Goal: Transaction & Acquisition: Subscribe to service/newsletter

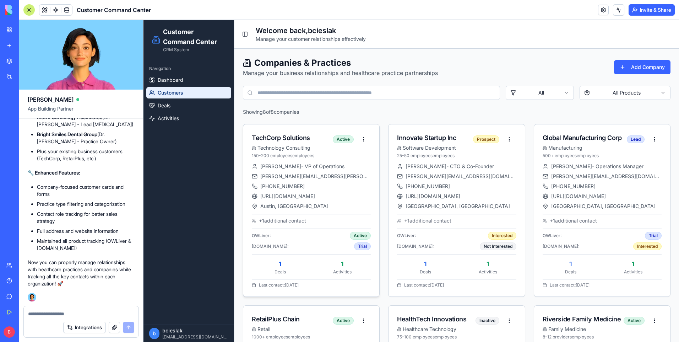
scroll to position [19, 0]
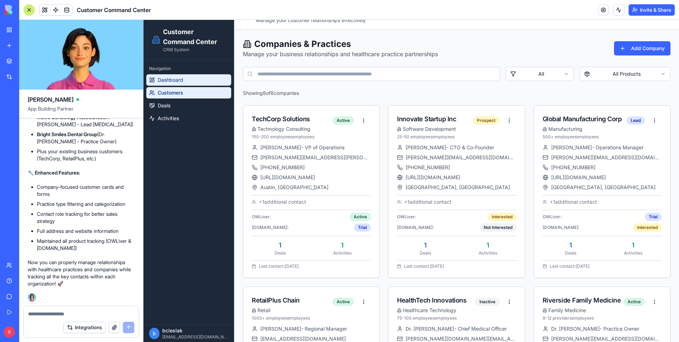
click at [202, 84] on link "Dashboard" at bounding box center [188, 79] width 85 height 11
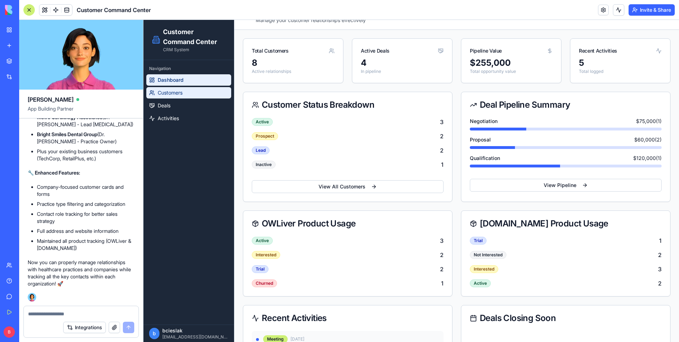
click at [200, 88] on link "Customers" at bounding box center [188, 92] width 85 height 11
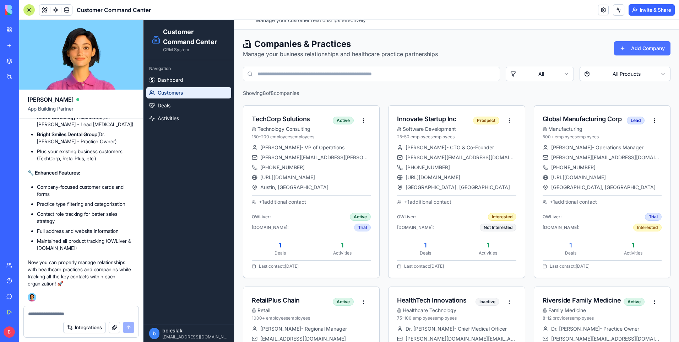
click at [641, 52] on button "Add Company" at bounding box center [642, 48] width 56 height 14
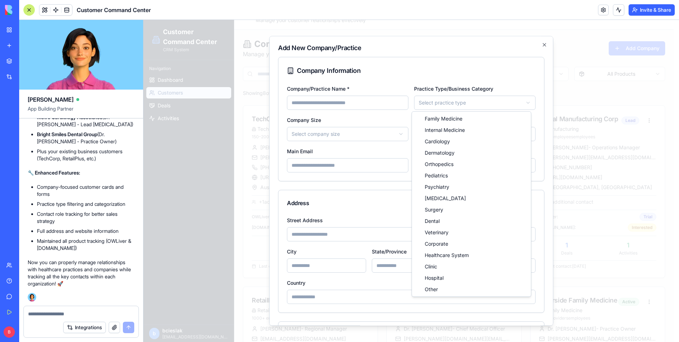
click at [440, 101] on body "Customer Command Center CRM System Navigation Dashboard Customers Deals Activit…" at bounding box center [409, 325] width 530 height 648
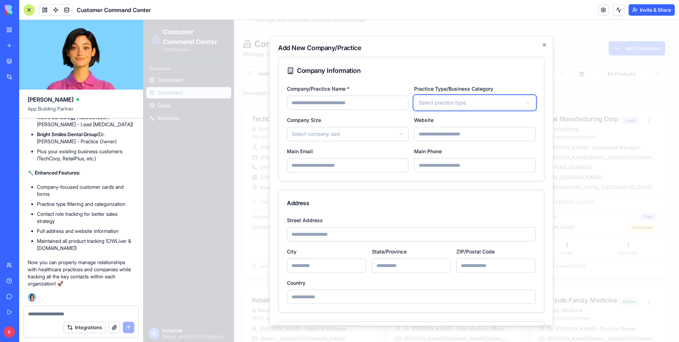
click at [472, 63] on body "Customer Command Center CRM System Navigation Dashboard Customers Deals Activit…" at bounding box center [409, 325] width 530 height 648
click at [542, 45] on icon "button" at bounding box center [545, 45] width 6 height 6
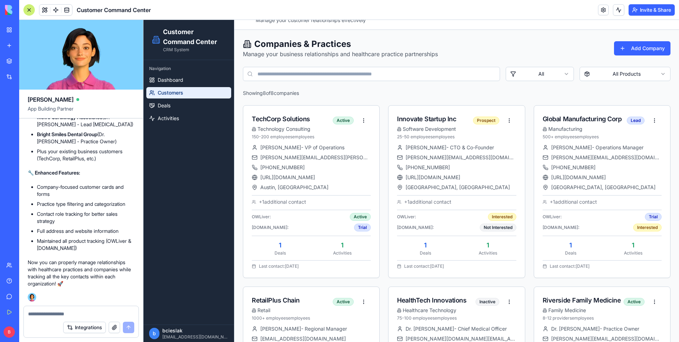
scroll to position [1806, 0]
click at [187, 104] on link "Deals" at bounding box center [188, 105] width 85 height 11
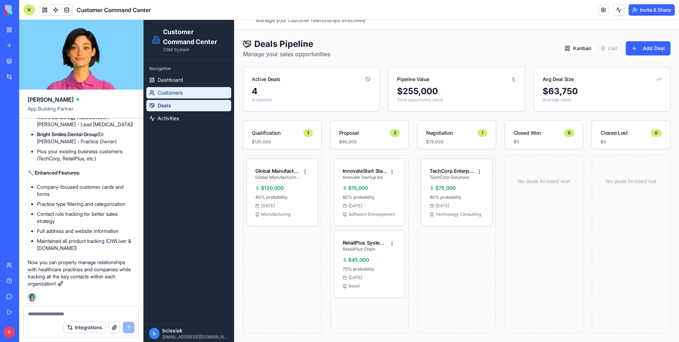
click at [196, 97] on link "Customers" at bounding box center [188, 92] width 85 height 11
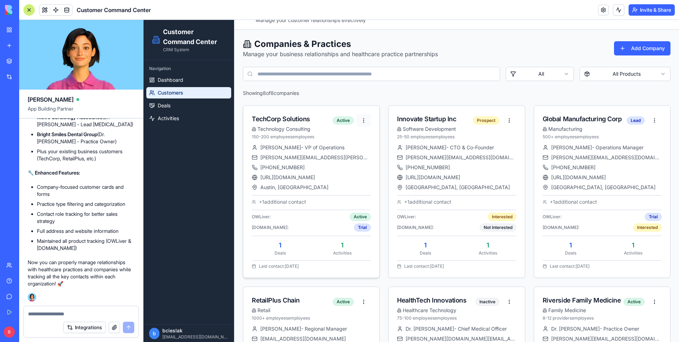
click at [359, 120] on html "Customer Command Center CRM System Navigation Dashboard Customers Deals Activit…" at bounding box center [412, 325] width 536 height 648
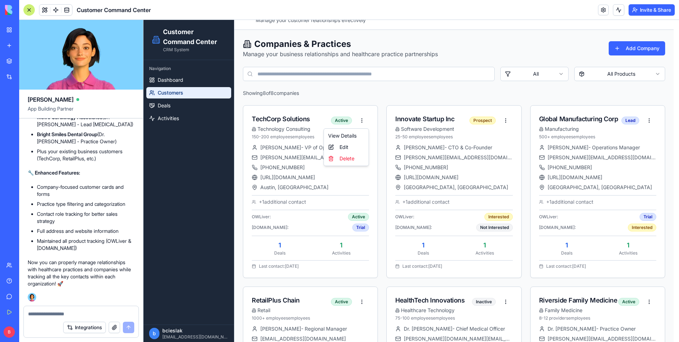
click at [273, 121] on html "Customer Command Center CRM System Navigation Dashboard Customers Deals Activit…" at bounding box center [412, 325] width 536 height 648
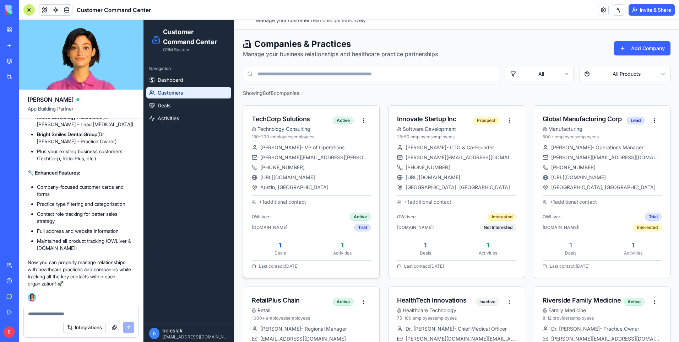
click at [280, 120] on div "TechCorp Solutions" at bounding box center [292, 119] width 81 height 10
click at [291, 139] on p "150-200 employees employees" at bounding box center [292, 137] width 81 height 6
click at [362, 120] on html "Customer Command Center CRM System Navigation Dashboard Customers Deals Activit…" at bounding box center [412, 325] width 536 height 648
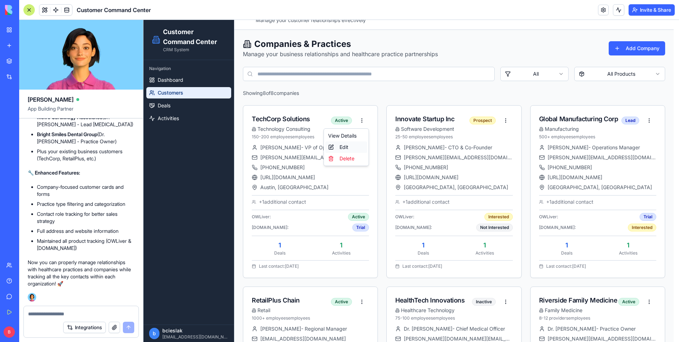
click at [350, 146] on div "Edit" at bounding box center [346, 146] width 42 height 11
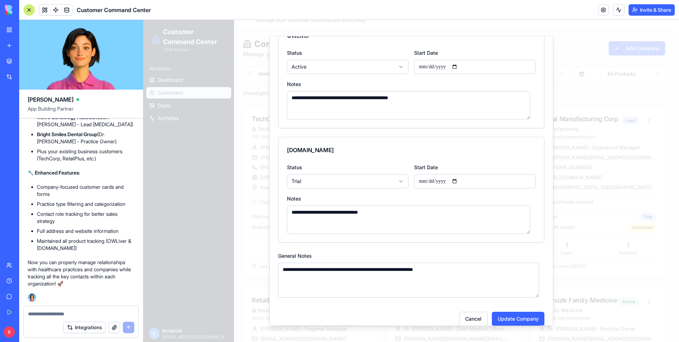
scroll to position [597, 0]
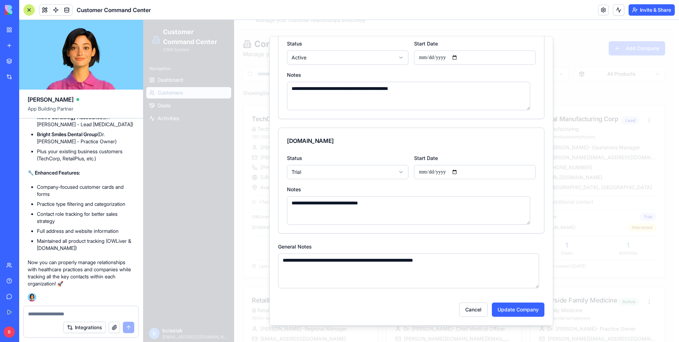
click at [399, 173] on body "Customer Command Center CRM System Navigation Dashboard Customers Deals Activit…" at bounding box center [409, 325] width 530 height 648
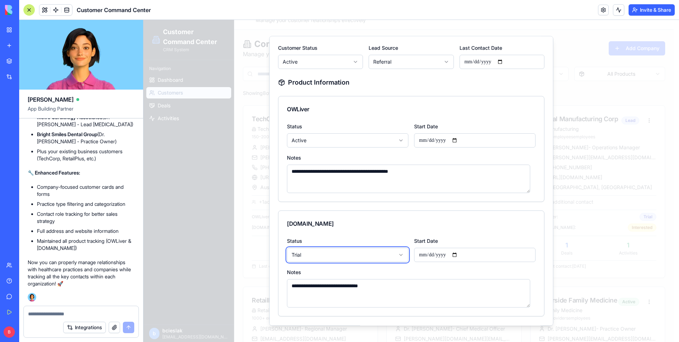
scroll to position [526, 0]
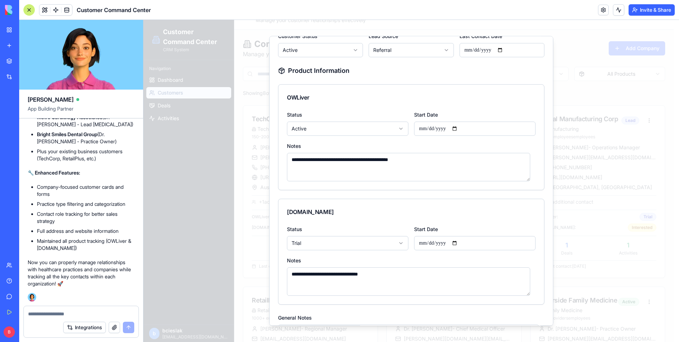
click at [65, 312] on textarea at bounding box center [81, 313] width 106 height 7
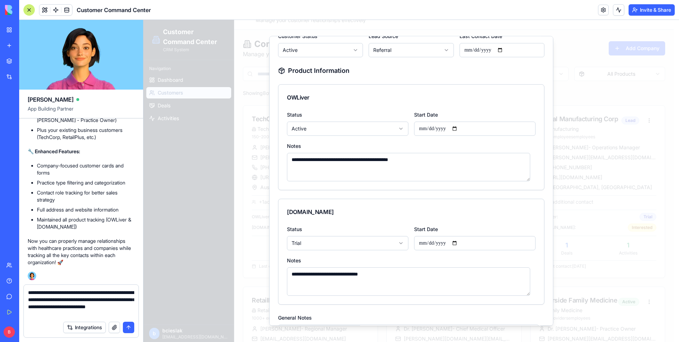
type textarea "**********"
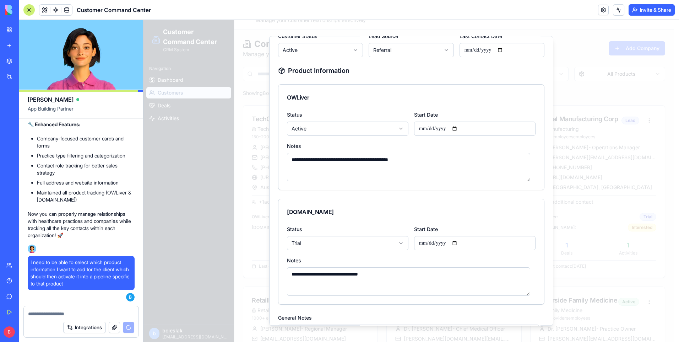
scroll to position [1819, 0]
click at [193, 175] on div at bounding box center [412, 181] width 536 height 322
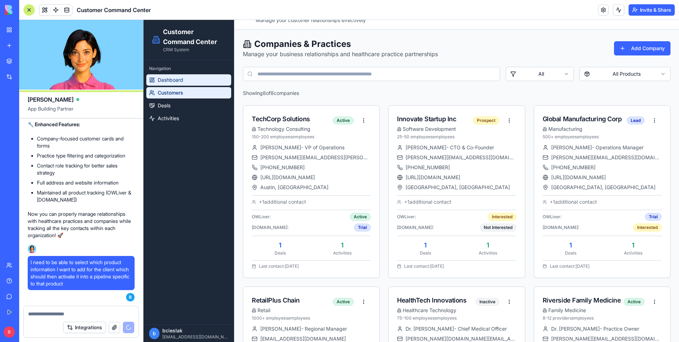
click at [194, 80] on link "Dashboard" at bounding box center [188, 79] width 85 height 11
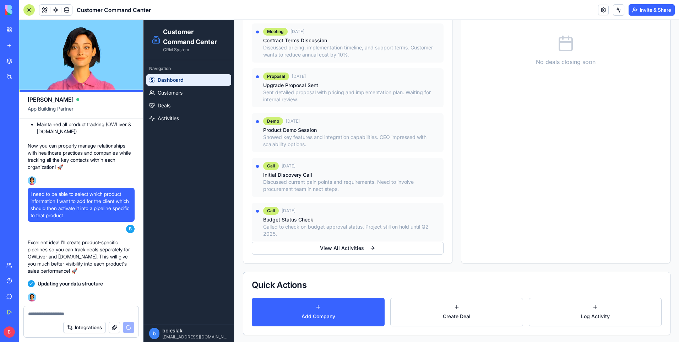
scroll to position [328, 0]
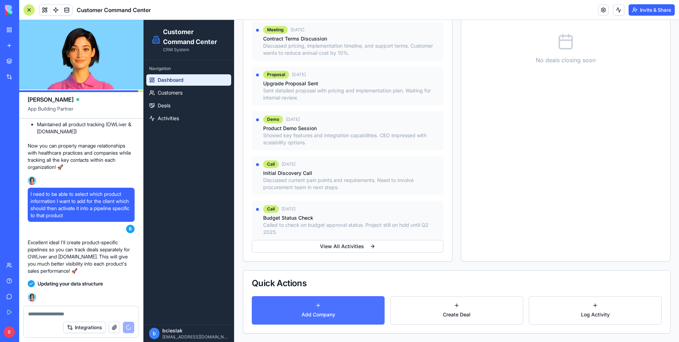
click at [356, 320] on button "Add Company" at bounding box center [318, 310] width 133 height 28
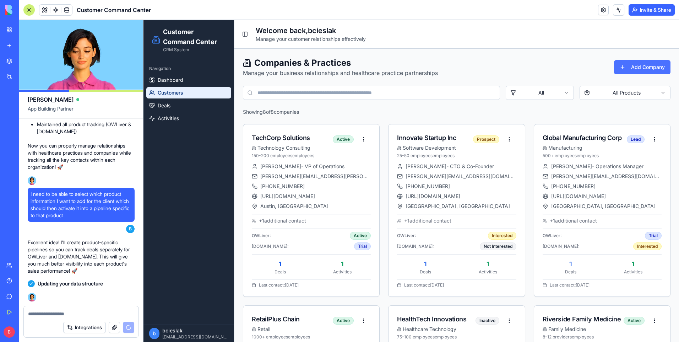
click at [639, 70] on button "Add Company" at bounding box center [642, 67] width 56 height 14
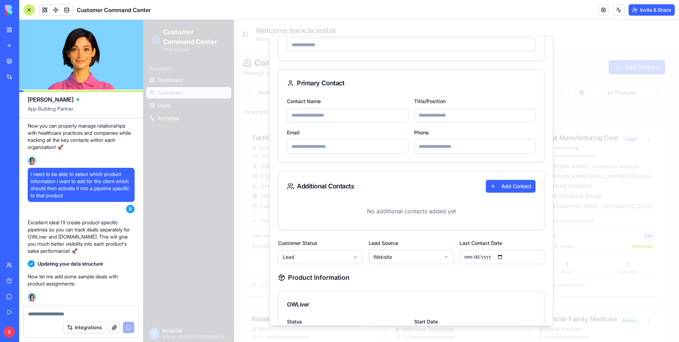
scroll to position [249, 0]
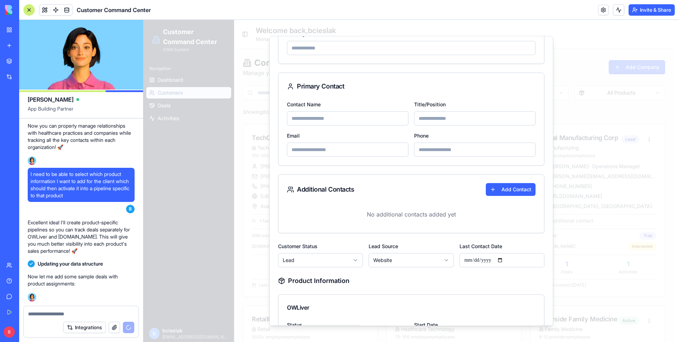
click at [588, 62] on div at bounding box center [412, 181] width 536 height 322
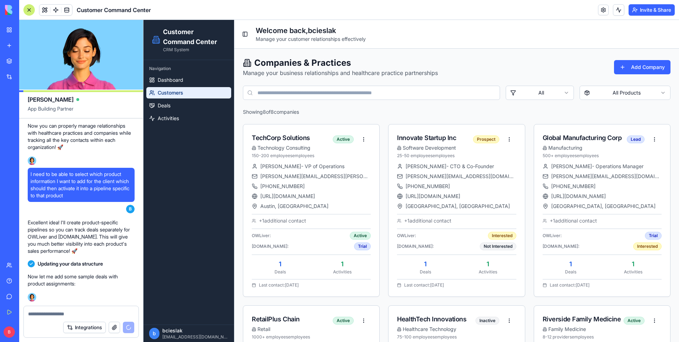
click at [13, 219] on div "Marketplace Integrations Recent Untitled App AI Logo Generator TRY Feedback For…" at bounding box center [9, 155] width 15 height 202
click at [3, 152] on div "Marketplace Integrations Recent Untitled App AI Logo Generator TRY Feedback For…" at bounding box center [9, 155] width 15 height 202
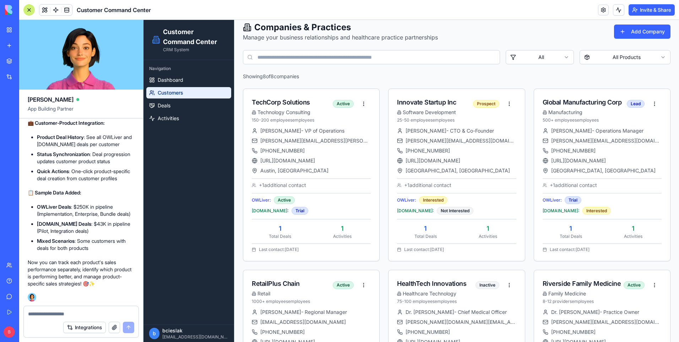
scroll to position [2487, 0]
click at [175, 82] on span "Dashboard" at bounding box center [171, 79] width 26 height 7
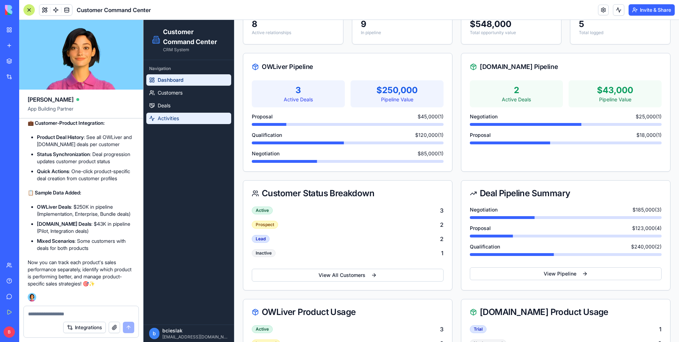
scroll to position [36, 0]
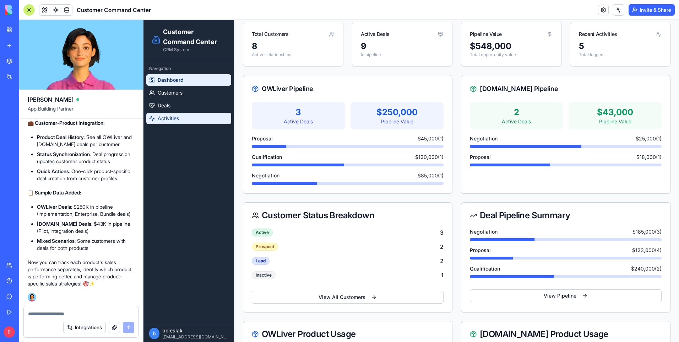
click at [191, 118] on link "Activities" at bounding box center [188, 118] width 85 height 11
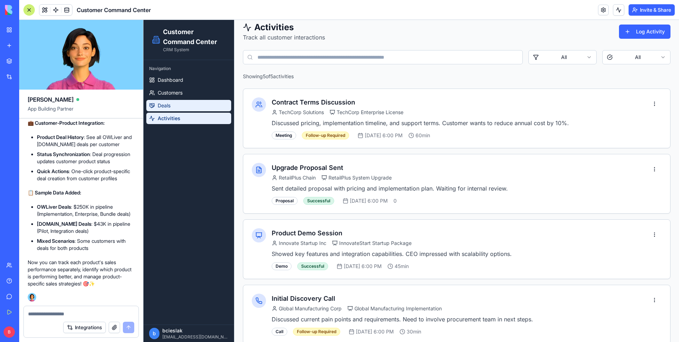
click at [200, 104] on link "Deals" at bounding box center [188, 105] width 85 height 11
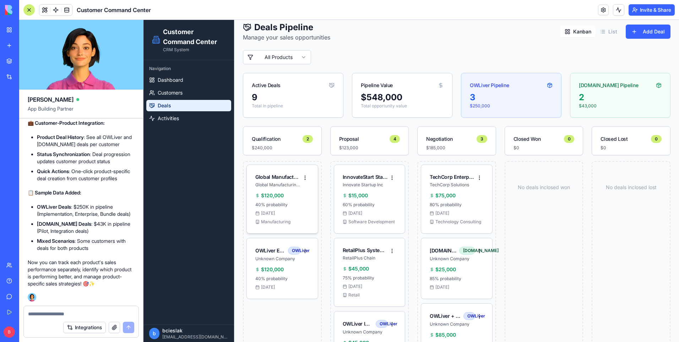
click at [302, 196] on div "$120,000" at bounding box center [282, 195] width 54 height 7
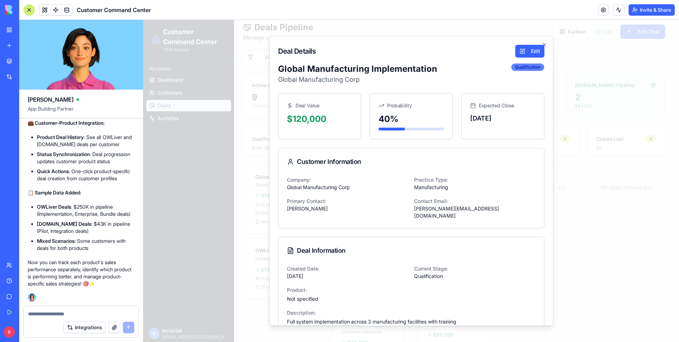
click at [512, 69] on div "Qualification" at bounding box center [527, 67] width 33 height 8
click at [524, 53] on button "Edit" at bounding box center [529, 51] width 29 height 13
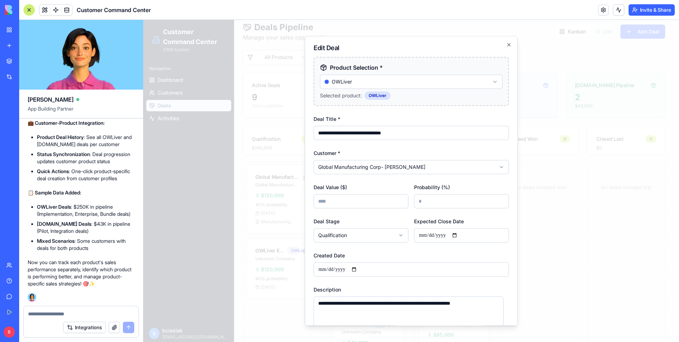
click at [461, 96] on div "Selected product: OWLiver" at bounding box center [411, 96] width 183 height 8
click at [488, 82] on body "Customer Command Center CRM System Navigation Dashboard Customers Deals Activit…" at bounding box center [409, 216] width 530 height 465
click at [477, 71] on label "Product Selection *" at bounding box center [411, 67] width 183 height 9
click at [473, 82] on body "Customer Command Center CRM System Navigation Dashboard Customers Deals Activit…" at bounding box center [409, 216] width 530 height 465
click at [431, 106] on form "**********" at bounding box center [411, 208] width 195 height 303
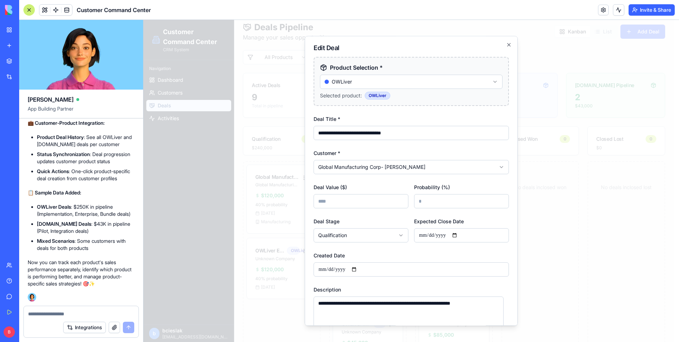
scroll to position [2522, 0]
click at [101, 308] on div at bounding box center [81, 311] width 115 height 11
click at [99, 309] on div at bounding box center [81, 311] width 115 height 11
click at [86, 313] on textarea at bounding box center [81, 313] width 106 height 7
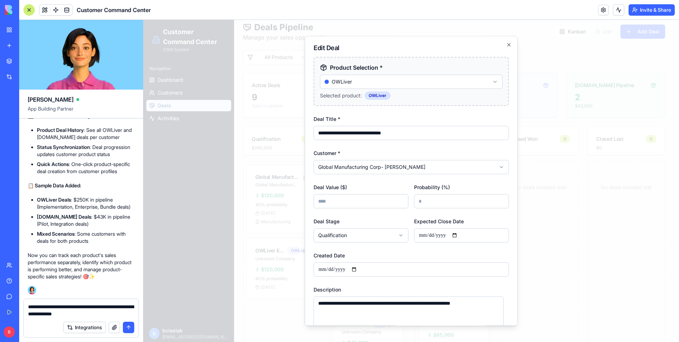
type textarea "**********"
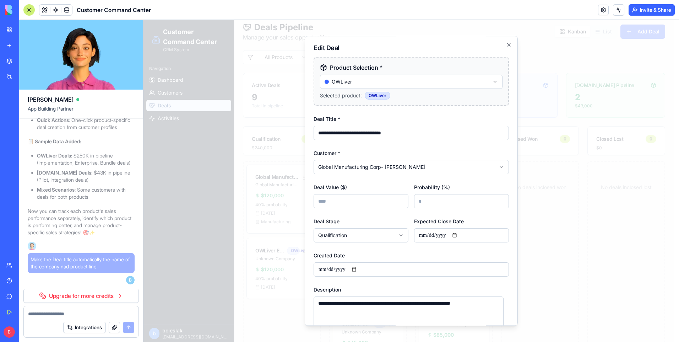
scroll to position [2564, 0]
click at [124, 296] on link "Upgrade for more credits" at bounding box center [80, 295] width 115 height 14
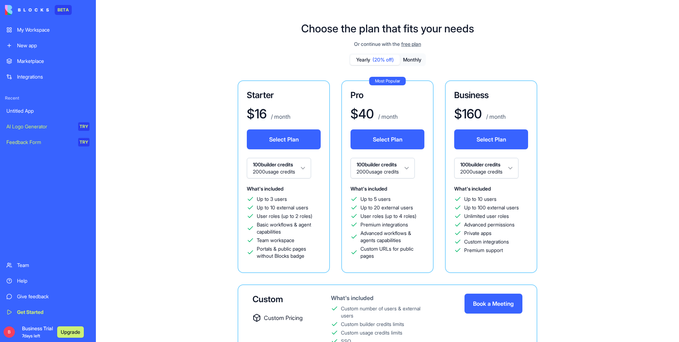
click at [305, 169] on html "BETA My Workspace New app Marketplace Integrations Recent Untitled App AI Logo …" at bounding box center [339, 171] width 679 height 342
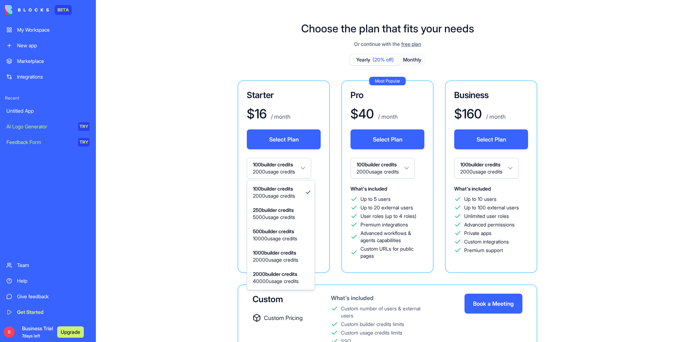
click at [197, 213] on html "BETA My Workspace New app Marketplace Integrations Recent Untitled App AI Logo …" at bounding box center [339, 171] width 679 height 342
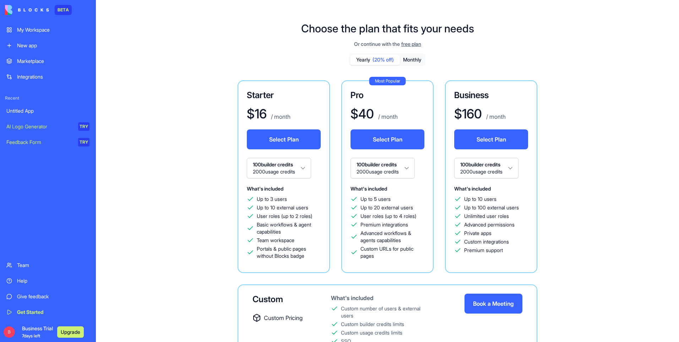
click at [282, 179] on div "Starter $ 16 / month Select Plan 100 builder credits 2000 usage credits What's …" at bounding box center [284, 176] width 92 height 193
click at [286, 172] on html "BETA My Workspace New app Marketplace Integrations Recent Untitled App AI Logo …" at bounding box center [339, 171] width 679 height 342
click at [77, 194] on div "Marketplace Integrations Recent Untitled App AI Logo Generator TRY Feedback For…" at bounding box center [48, 155] width 92 height 202
click at [204, 199] on div "Starter $ 16 / month Select Plan 100 builder credits 2000 usage credits What's …" at bounding box center [388, 229] width 408 height 299
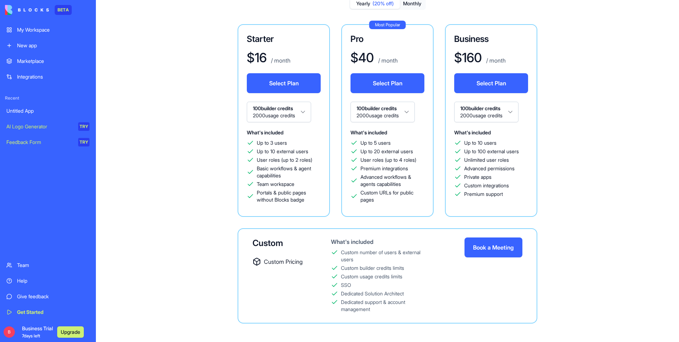
scroll to position [60, 0]
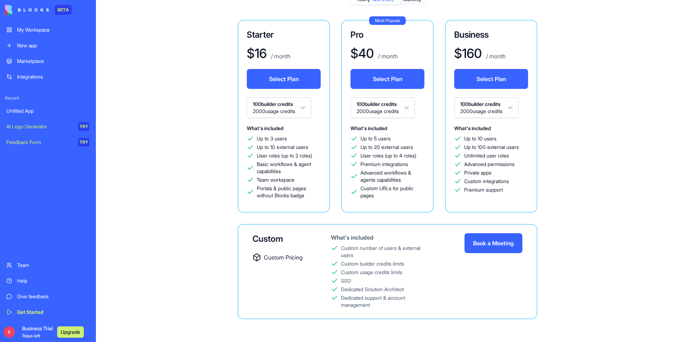
click at [49, 46] on div "New app" at bounding box center [53, 45] width 72 height 7
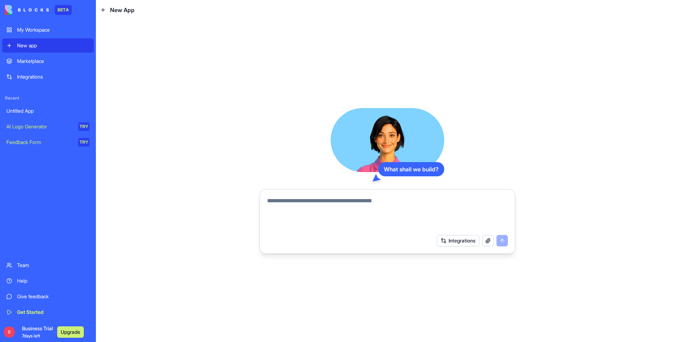
click at [63, 111] on div "Untitled App" at bounding box center [47, 110] width 83 height 7
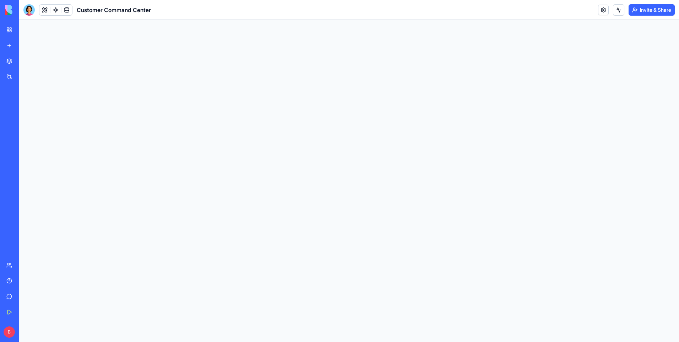
drag, startPoint x: 63, startPoint y: 111, endPoint x: 33, endPoint y: 168, distance: 64.2
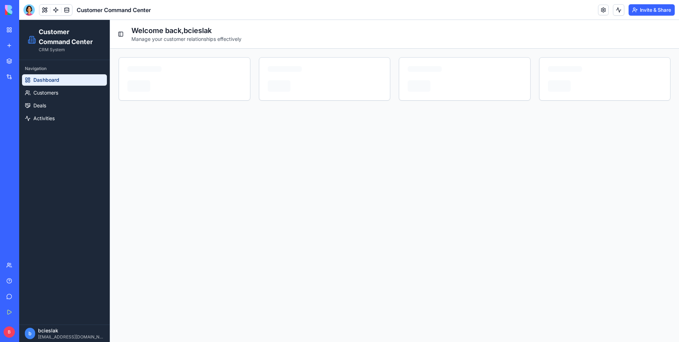
click at [17, 172] on div "Marketplace Integrations Recent Untitled App AI Logo Generator TRY Feedback For…" at bounding box center [9, 155] width 15 height 202
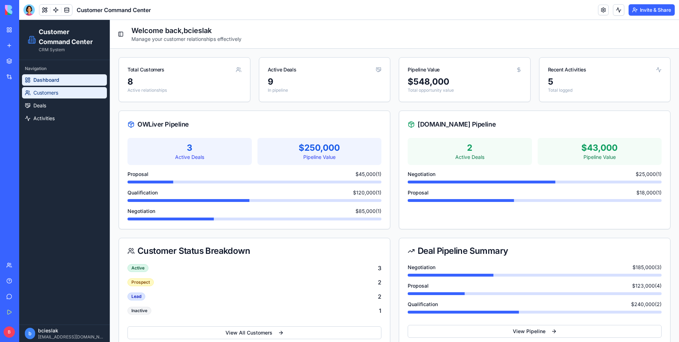
click at [71, 90] on link "Customers" at bounding box center [64, 92] width 85 height 11
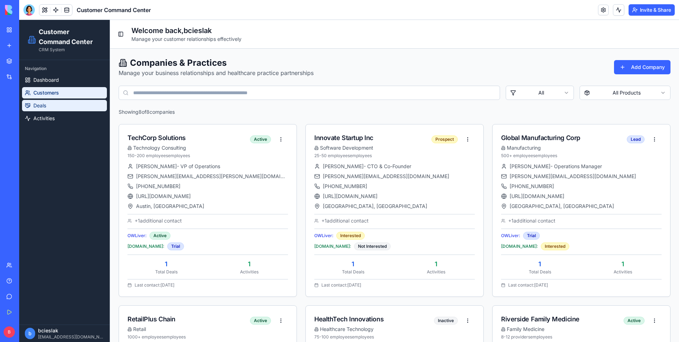
click at [65, 103] on link "Deals" at bounding box center [64, 105] width 85 height 11
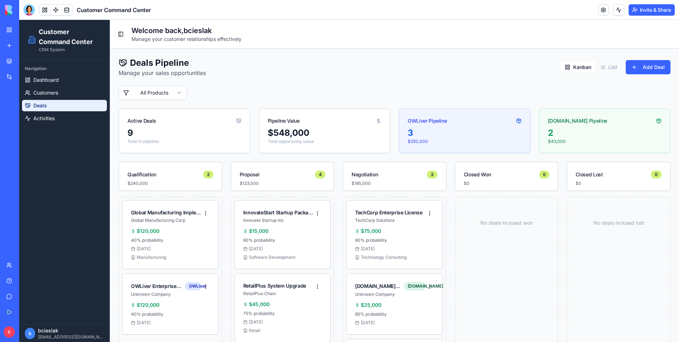
click at [596, 64] on button "List" at bounding box center [609, 66] width 26 height 11
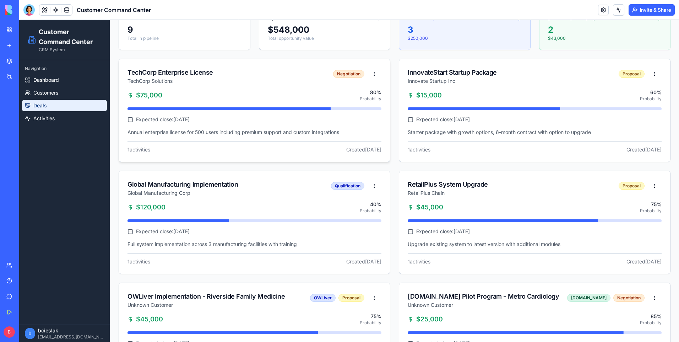
scroll to position [107, 0]
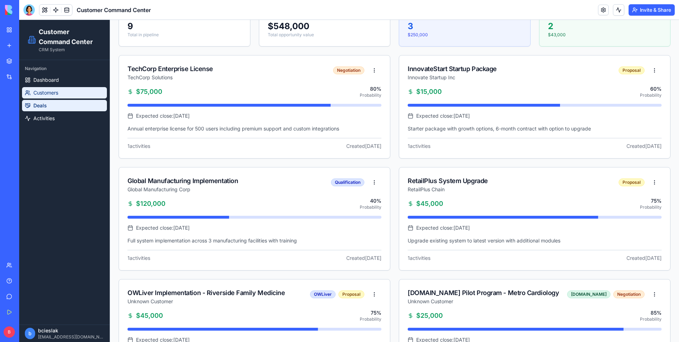
click at [58, 88] on link "Customers" at bounding box center [64, 92] width 85 height 11
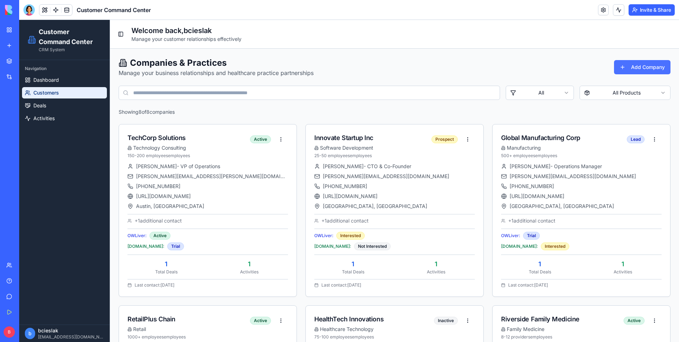
click at [651, 64] on button "Add Company" at bounding box center [642, 67] width 56 height 14
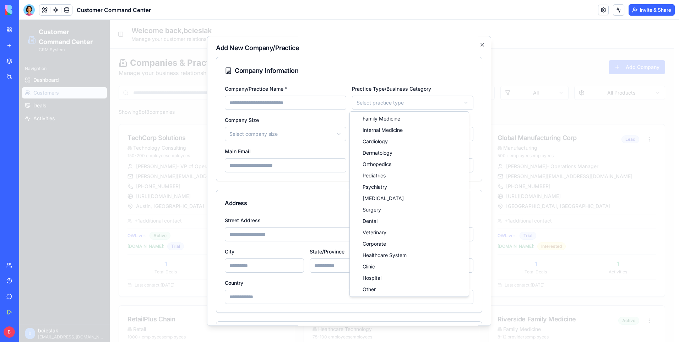
click at [385, 103] on body "Customer Command Center CRM System Navigation Dashboard Customers Deals Activit…" at bounding box center [346, 344] width 655 height 648
click at [386, 70] on body "Customer Command Center CRM System Navigation Dashboard Customers Deals Activit…" at bounding box center [346, 344] width 655 height 648
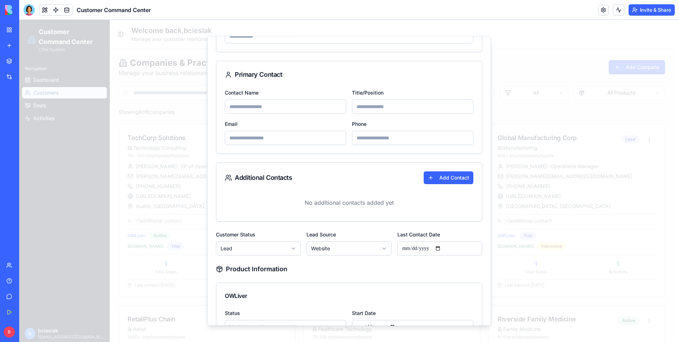
scroll to position [320, 0]
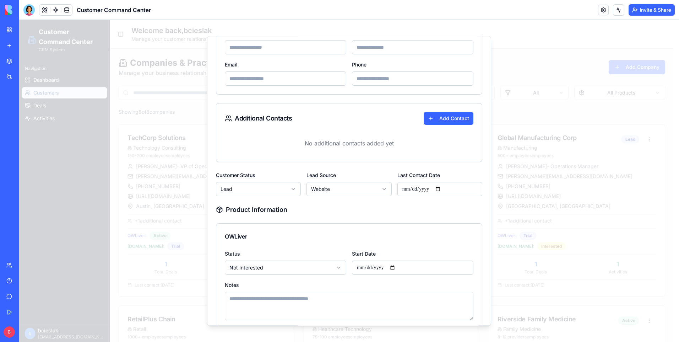
click at [292, 190] on body "Customer Command Center CRM System Navigation Dashboard Customers Deals Activit…" at bounding box center [346, 344] width 655 height 648
click at [335, 196] on body "Customer Command Center CRM System Navigation Dashboard Customers Deals Activit…" at bounding box center [346, 344] width 655 height 648
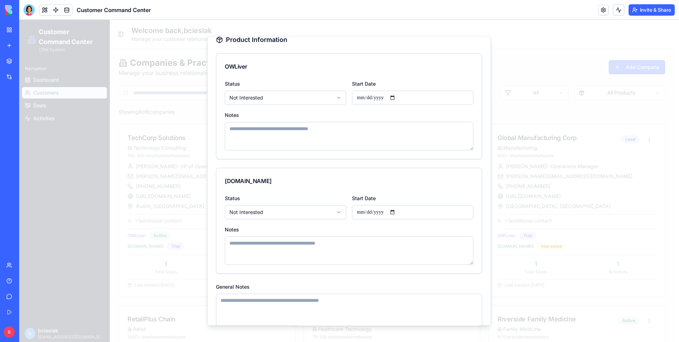
scroll to position [530, 0]
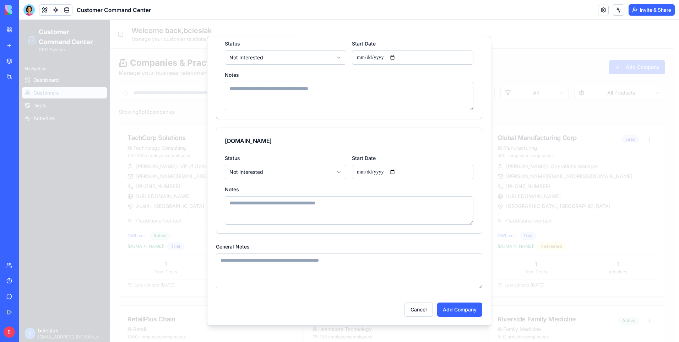
click at [276, 275] on textarea "General Notes" at bounding box center [349, 270] width 266 height 35
click at [546, 106] on div at bounding box center [349, 181] width 660 height 322
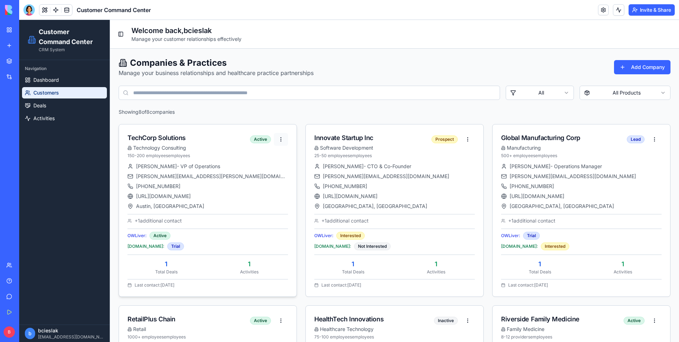
click at [281, 140] on html "Customer Command Center CRM System Navigation Dashboard Customers Deals Activit…" at bounding box center [349, 344] width 660 height 648
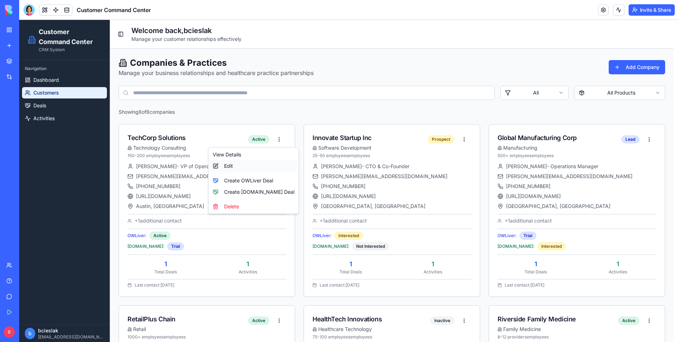
click at [230, 166] on div "Edit" at bounding box center [253, 165] width 87 height 11
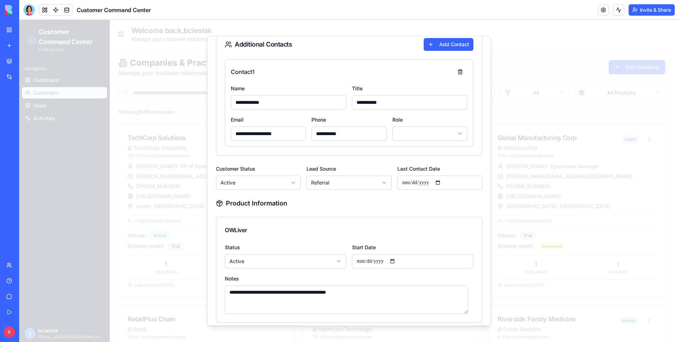
scroll to position [497, 0]
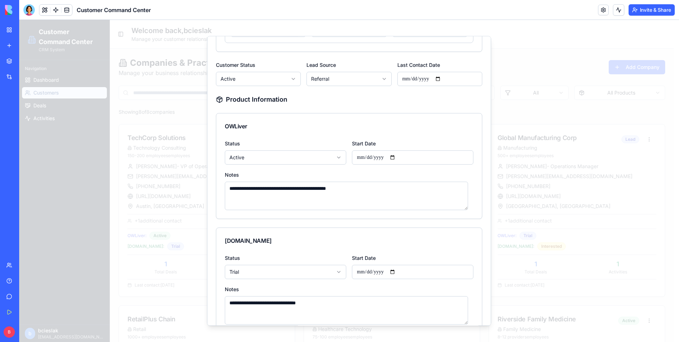
click at [62, 126] on div at bounding box center [349, 181] width 660 height 322
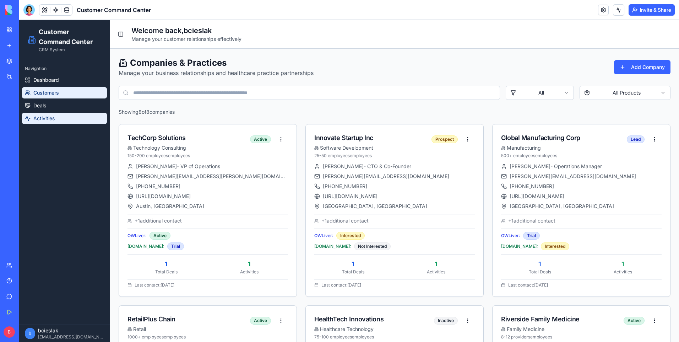
click at [61, 121] on link "Activities" at bounding box center [64, 118] width 85 height 11
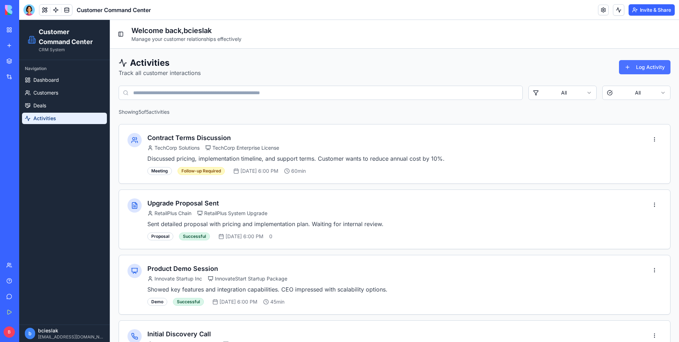
click at [646, 72] on button "Log Activity" at bounding box center [645, 67] width 52 height 14
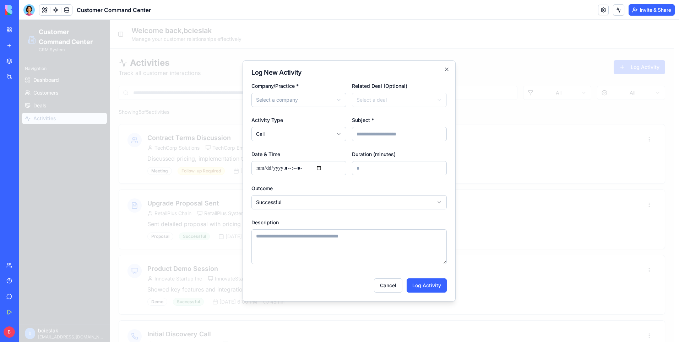
click at [276, 104] on body "Customer Command Center CRM System Navigation Dashboard Customers Deals Activit…" at bounding box center [346, 237] width 655 height 434
click at [429, 104] on body "Customer Command Center CRM System Navigation Dashboard Customers Deals Activit…" at bounding box center [346, 237] width 655 height 434
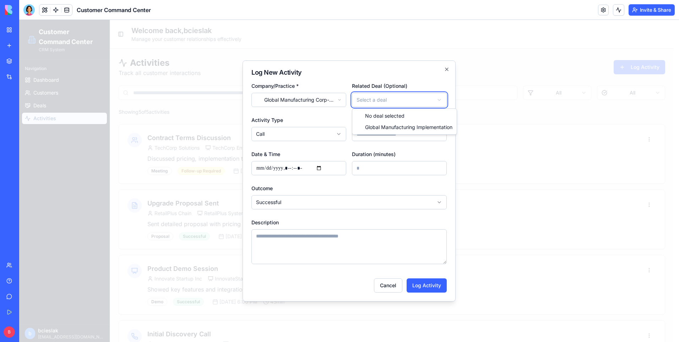
click at [325, 271] on body "Customer Command Center CRM System Navigation Dashboard Customers Deals Activit…" at bounding box center [346, 237] width 655 height 434
click at [391, 282] on button "Cancel" at bounding box center [388, 285] width 28 height 14
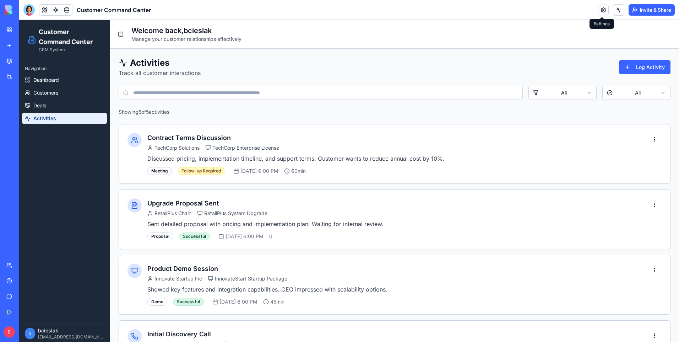
click at [602, 10] on link at bounding box center [603, 10] width 11 height 11
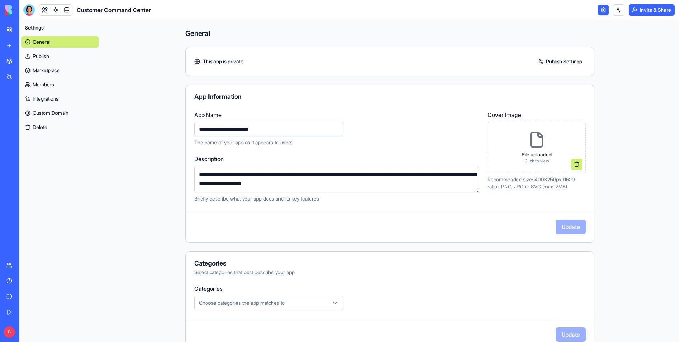
drag, startPoint x: 276, startPoint y: 129, endPoint x: 147, endPoint y: 129, distance: 128.9
click at [147, 129] on main "**********" at bounding box center [390, 181] width 578 height 322
type input "**********"
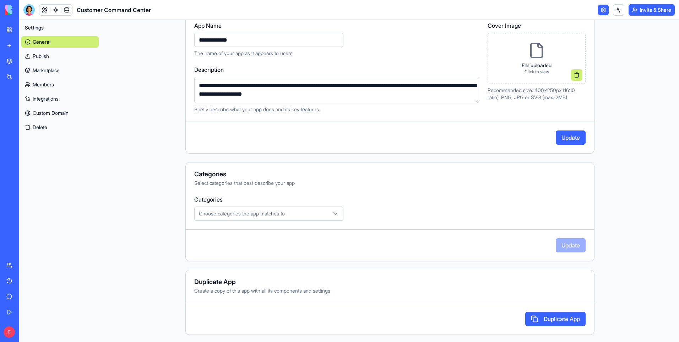
scroll to position [91, 0]
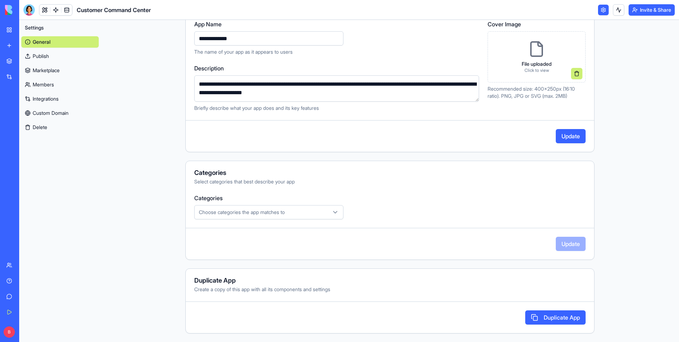
click at [567, 134] on button "Update" at bounding box center [571, 136] width 30 height 14
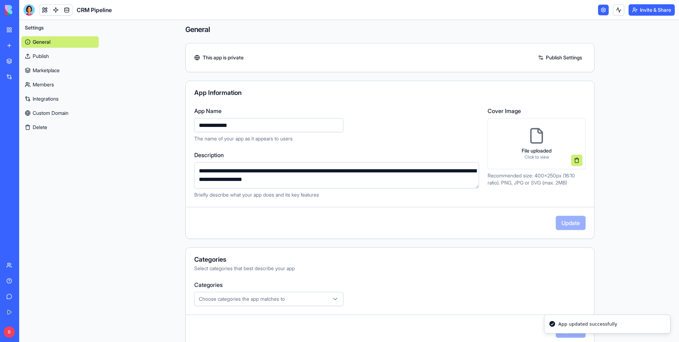
scroll to position [0, 0]
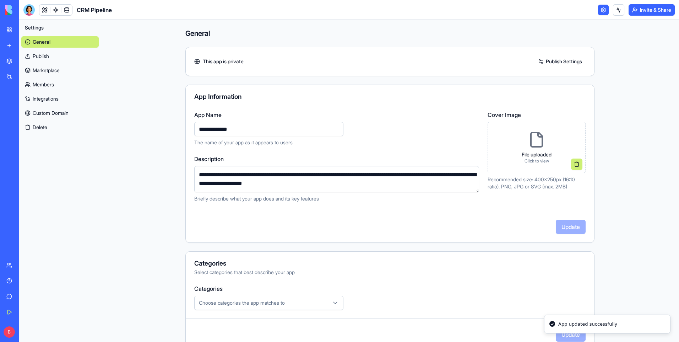
click at [645, 14] on button "Invite & Share" at bounding box center [652, 9] width 46 height 11
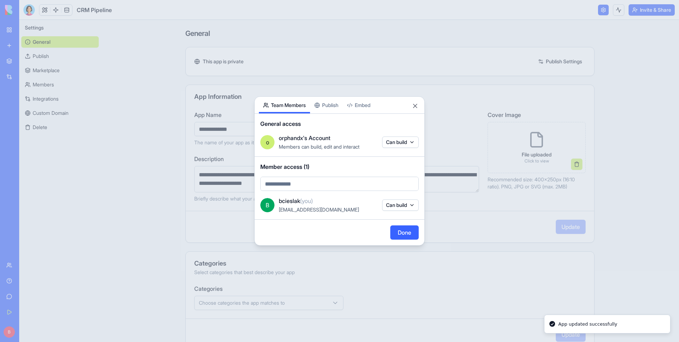
click at [339, 187] on body "**********" at bounding box center [339, 171] width 679 height 342
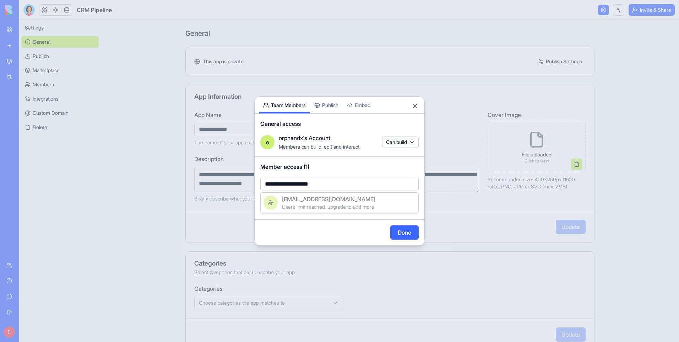
type input "**********"
click at [329, 206] on span "Users limit reached. upgrade to add more" at bounding box center [328, 207] width 92 height 6
click at [345, 185] on body "**********" at bounding box center [339, 171] width 679 height 342
click at [341, 233] on div at bounding box center [339, 171] width 679 height 342
click at [412, 106] on button "Close" at bounding box center [415, 105] width 7 height 7
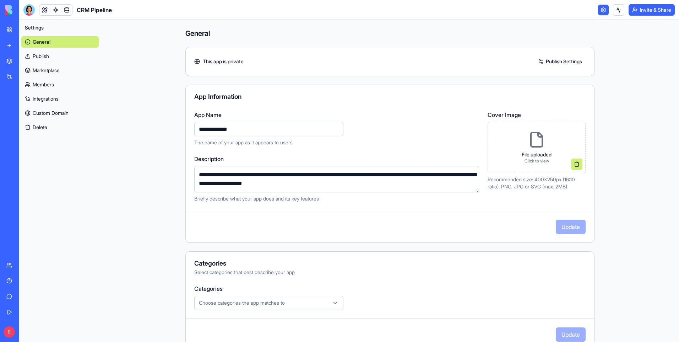
click at [14, 330] on div "B Business Trial 7 days left Upgrade" at bounding box center [9, 332] width 9 height 14
click at [65, 330] on button "Upgrade" at bounding box center [70, 331] width 27 height 11
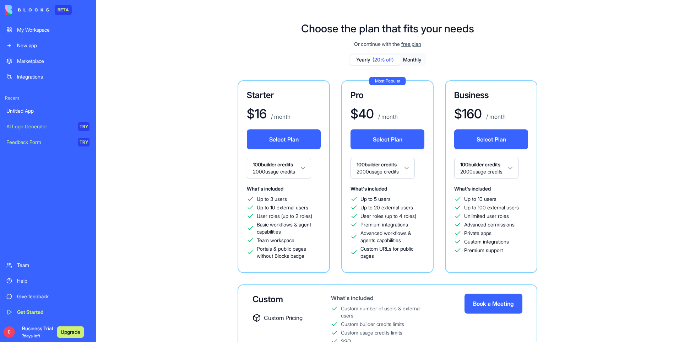
click at [303, 140] on button "Select Plan" at bounding box center [284, 139] width 74 height 20
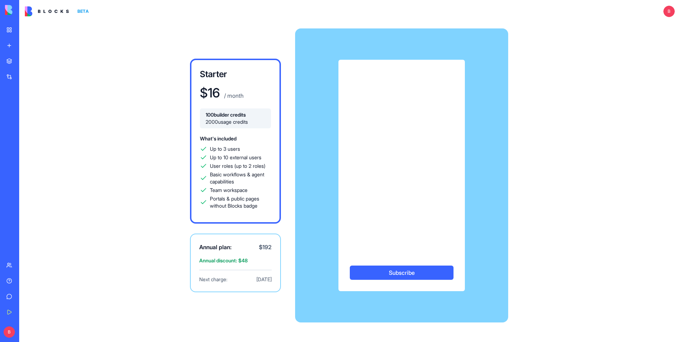
click at [312, 113] on div "Subscribe" at bounding box center [401, 175] width 213 height 231
click at [410, 275] on button "Subscribe" at bounding box center [402, 272] width 104 height 14
click at [405, 276] on button "Subscribe" at bounding box center [402, 272] width 104 height 14
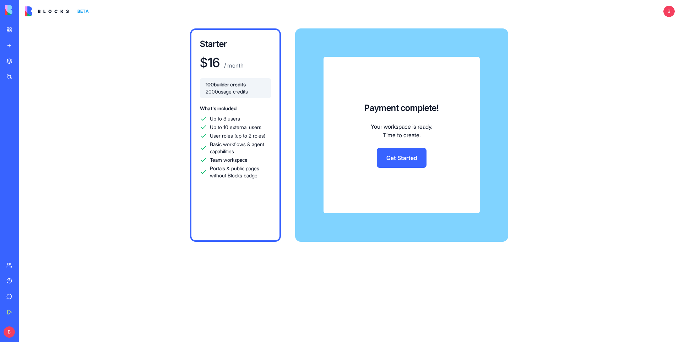
click at [395, 164] on link "Get Started" at bounding box center [402, 158] width 50 height 20
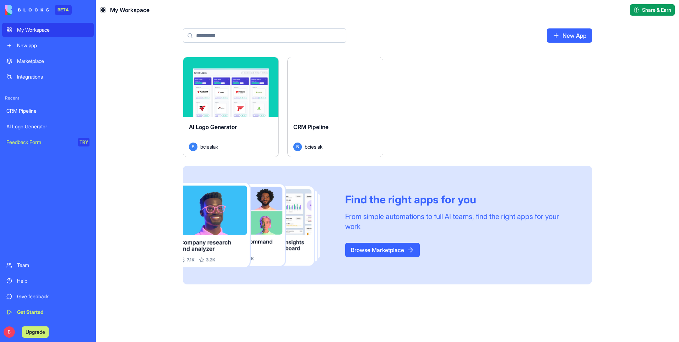
click at [339, 124] on div "CRM Pipeline" at bounding box center [335, 133] width 84 height 20
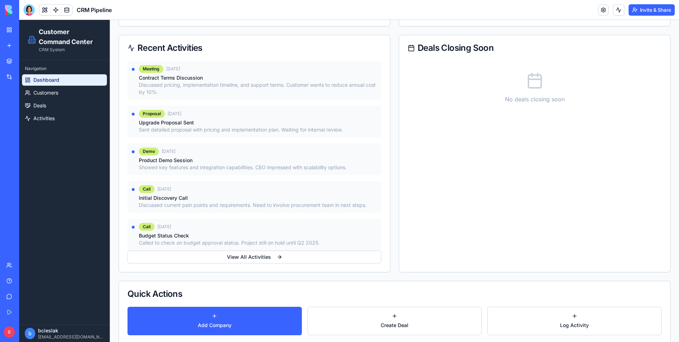
scroll to position [427, 0]
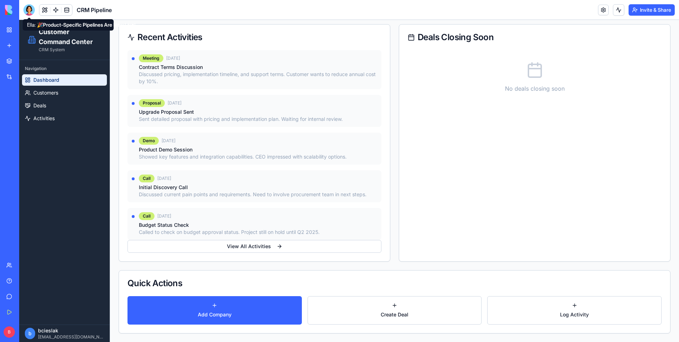
click at [32, 7] on div at bounding box center [28, 9] width 11 height 11
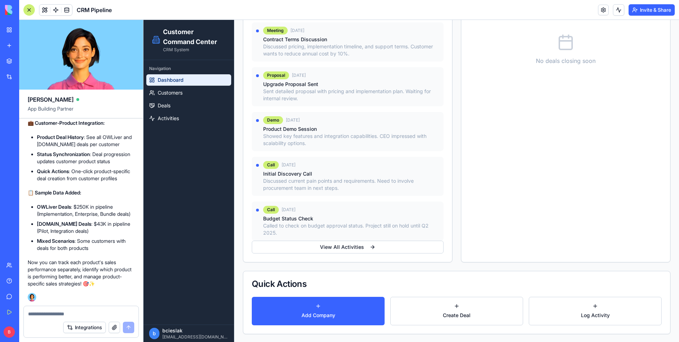
scroll to position [455, 0]
click at [107, 317] on div "Integrations" at bounding box center [81, 327] width 115 height 20
click at [107, 315] on textarea at bounding box center [81, 313] width 106 height 7
type textarea "**********"
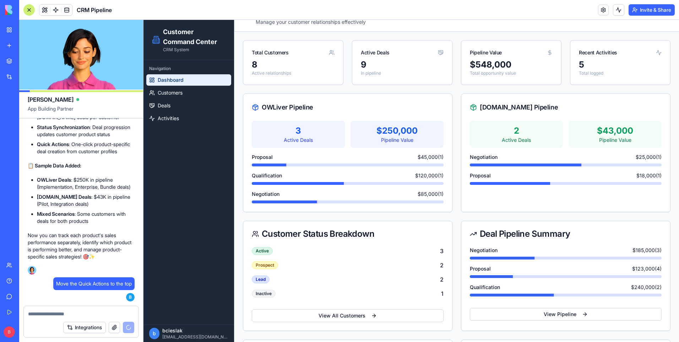
scroll to position [0, 0]
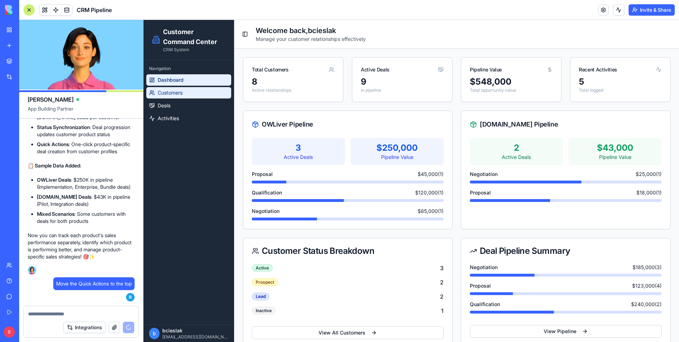
click at [179, 91] on span "Customers" at bounding box center [170, 92] width 25 height 7
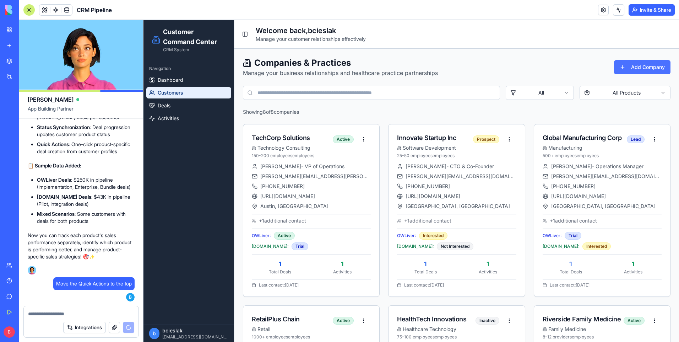
click at [632, 72] on button "Add Company" at bounding box center [642, 67] width 56 height 14
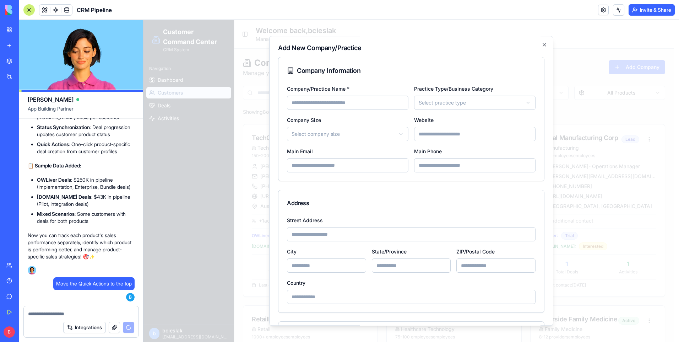
click at [374, 103] on input "Company/Practice Name *" at bounding box center [347, 103] width 121 height 14
click at [390, 80] on div "Company Information" at bounding box center [411, 70] width 266 height 27
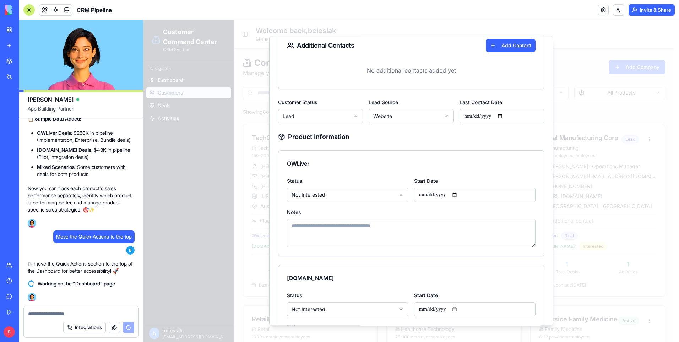
scroll to position [426, 0]
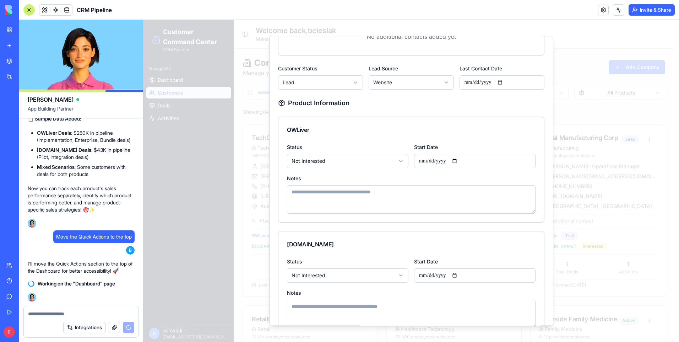
click at [367, 161] on body "Customer Command Center CRM System Navigation Dashboard Customers Deals Activit…" at bounding box center [409, 344] width 530 height 648
click at [369, 139] on body "Customer Command Center CRM System Navigation Dashboard Customers Deals Activit…" at bounding box center [409, 344] width 530 height 648
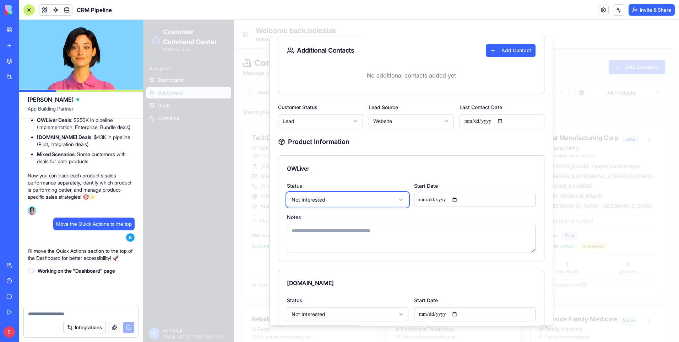
scroll to position [2609, 0]
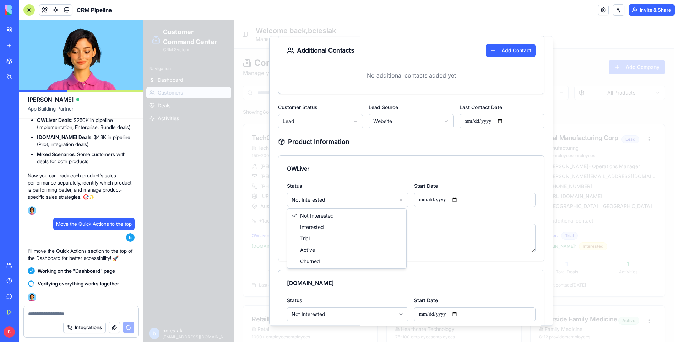
click at [331, 199] on body "Customer Command Center CRM System Navigation Dashboard Customers Deals Activit…" at bounding box center [409, 344] width 530 height 648
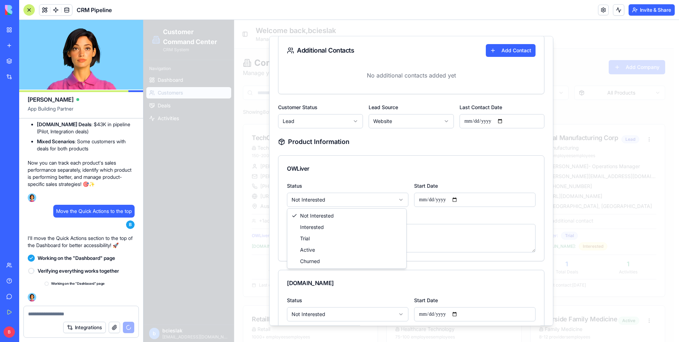
scroll to position [2622, 0]
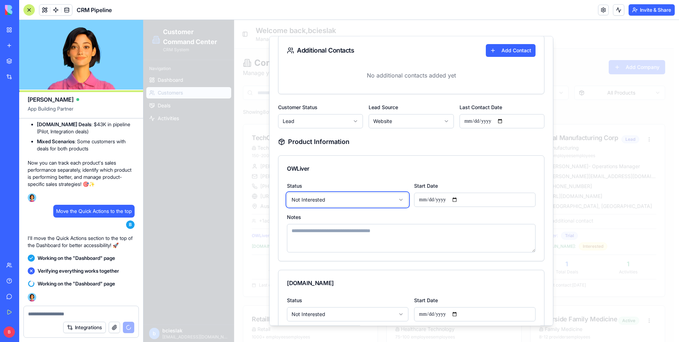
click at [246, 122] on div at bounding box center [412, 181] width 536 height 322
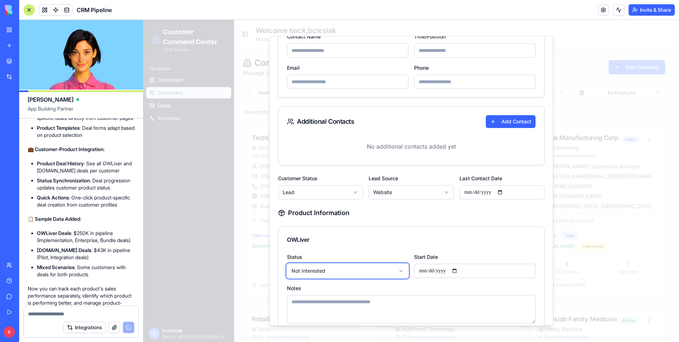
scroll to position [2409, 0]
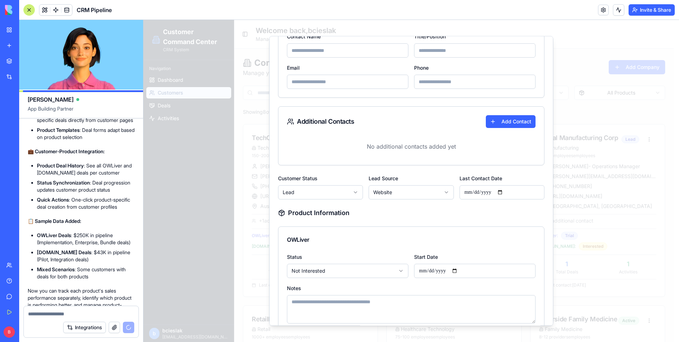
click at [587, 103] on div at bounding box center [412, 181] width 536 height 322
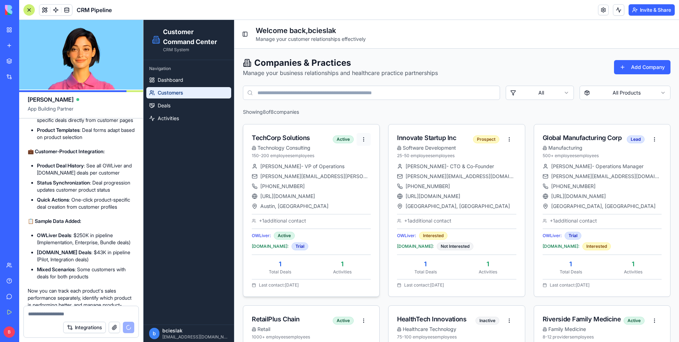
click at [355, 139] on html "Customer Command Center CRM System Navigation Dashboard Customers Deals Activit…" at bounding box center [412, 344] width 536 height 648
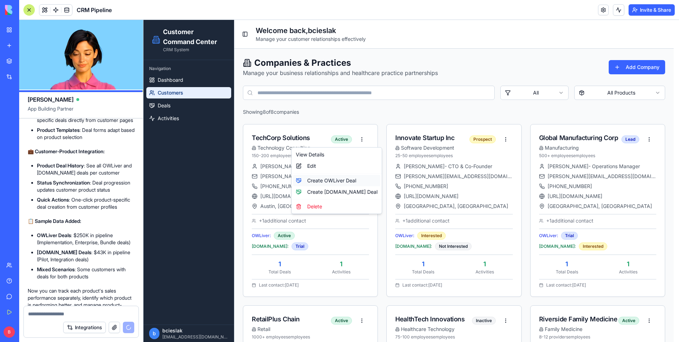
click at [319, 182] on div "Create OWLiver Deal" at bounding box center [336, 180] width 87 height 11
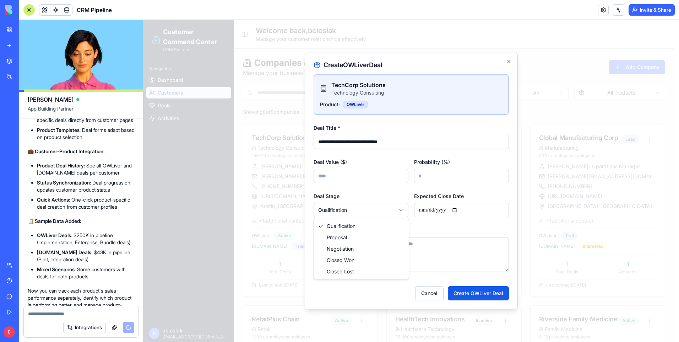
click at [401, 211] on body "Customer Command Center CRM System Navigation Dashboard Customers Deals Activit…" at bounding box center [409, 344] width 530 height 648
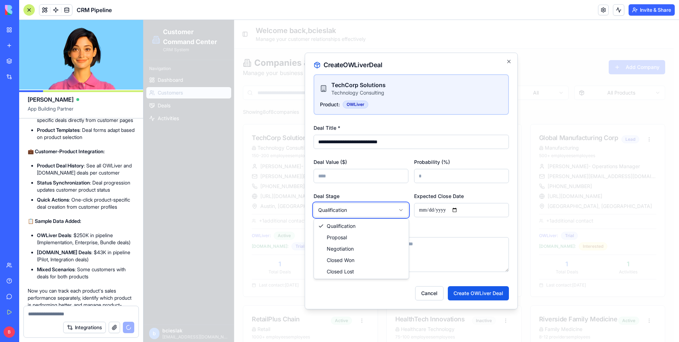
click at [437, 232] on body "Customer Command Center CRM System Navigation Dashboard Customers Deals Activit…" at bounding box center [409, 344] width 530 height 648
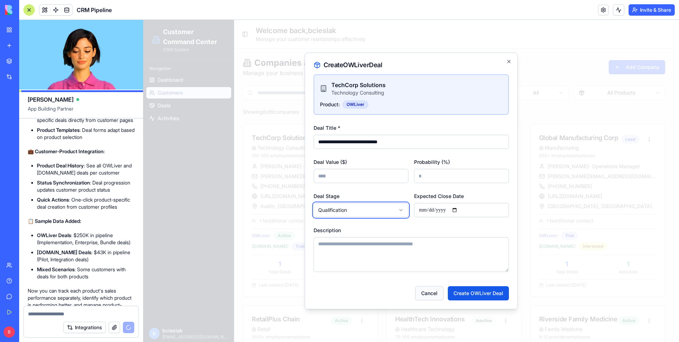
scroll to position [2635, 0]
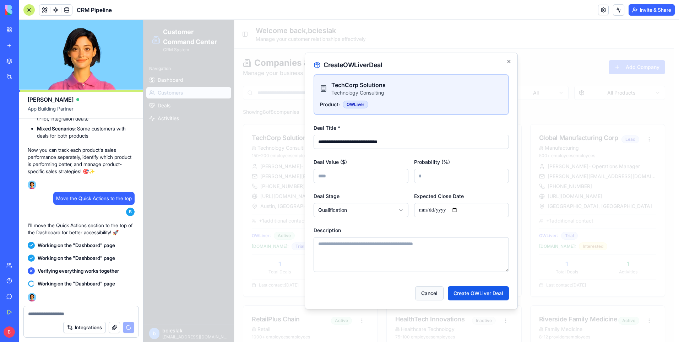
click at [438, 294] on button "Cancel" at bounding box center [429, 293] width 28 height 14
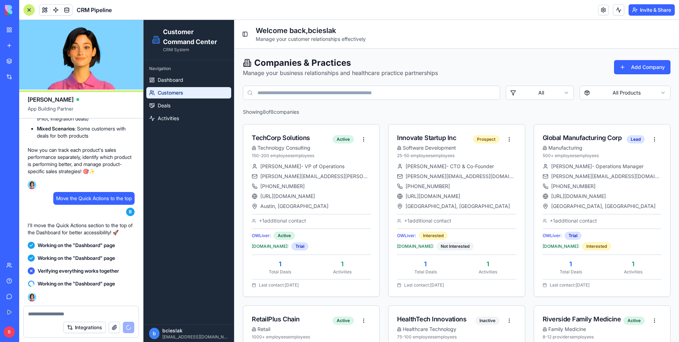
click at [559, 96] on html "Customer Command Center CRM System Navigation Dashboard Customers Deals Activit…" at bounding box center [412, 344] width 536 height 648
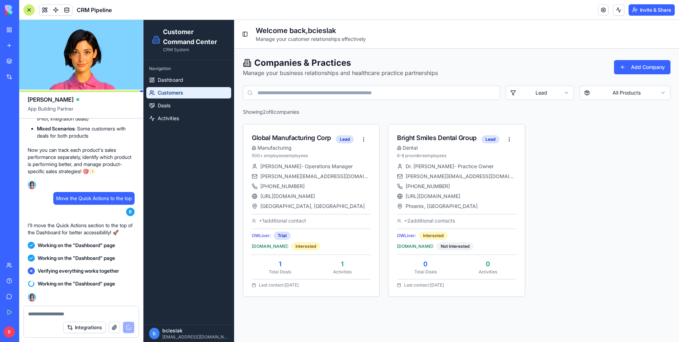
click at [661, 86] on html "Customer Command Center CRM System Navigation Dashboard Customers Deals Activit…" at bounding box center [412, 181] width 536 height 322
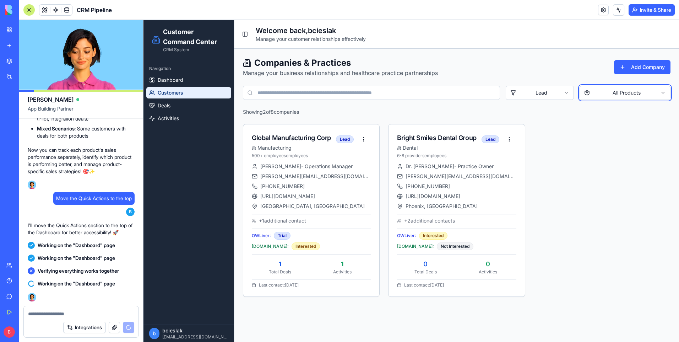
click at [545, 122] on html "Customer Command Center CRM System Navigation Dashboard Customers Deals Activit…" at bounding box center [412, 181] width 536 height 322
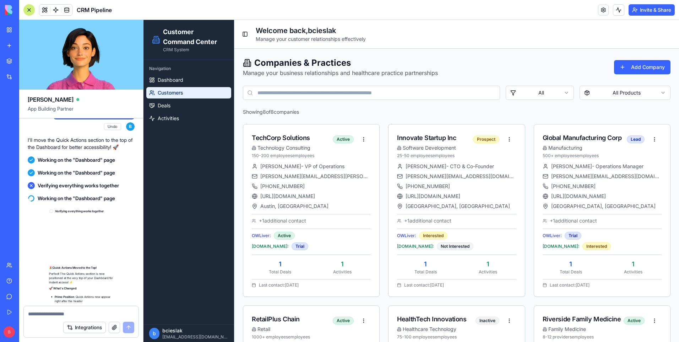
scroll to position [2893, 0]
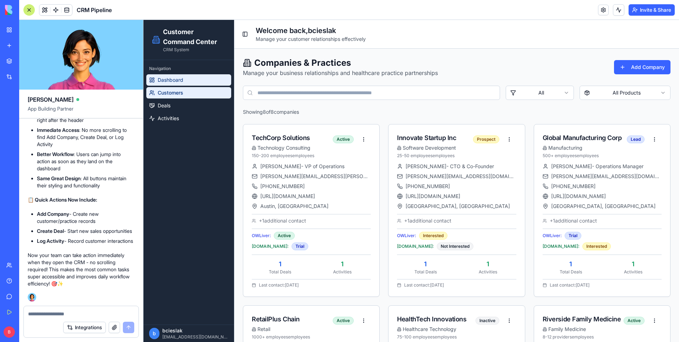
click at [186, 78] on link "Dashboard" at bounding box center [188, 79] width 85 height 11
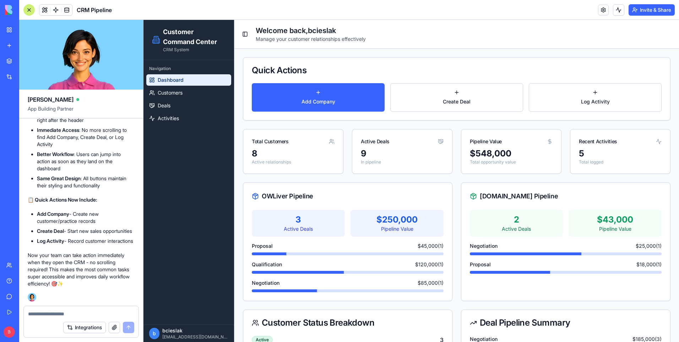
click at [105, 313] on textarea at bounding box center [81, 313] width 106 height 7
type textarea "**********"
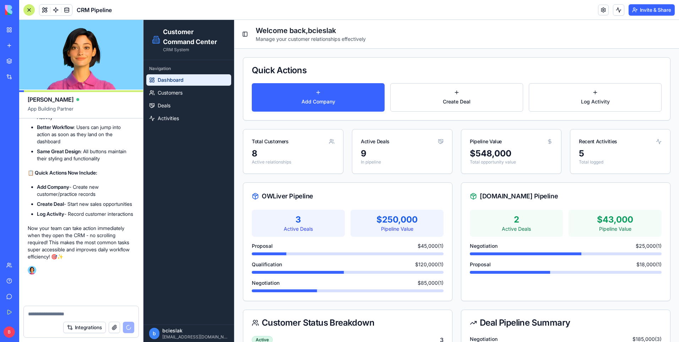
scroll to position [2920, 0]
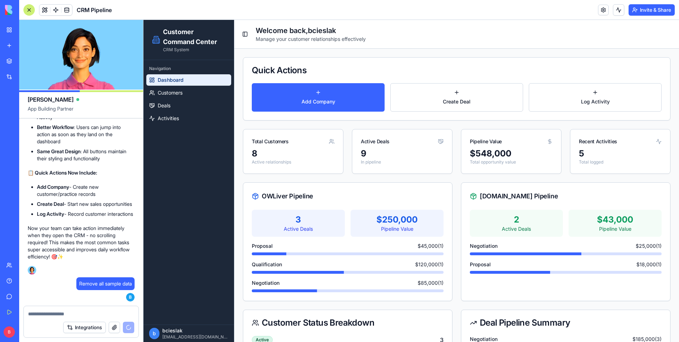
click at [658, 13] on button "Invite & Share" at bounding box center [652, 9] width 46 height 11
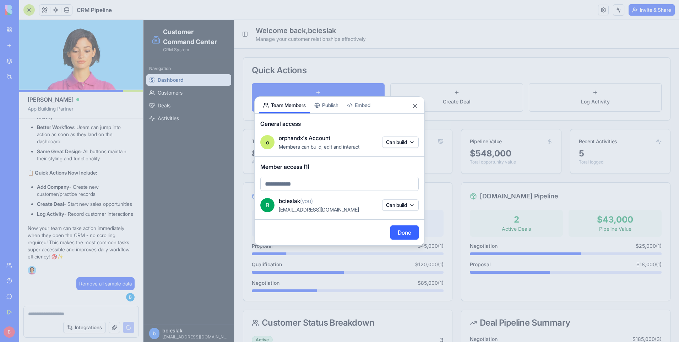
click at [280, 184] on body "BETA My Workspace New app Marketplace Integrations Recent CRM Pipeline AI Logo …" at bounding box center [339, 171] width 679 height 342
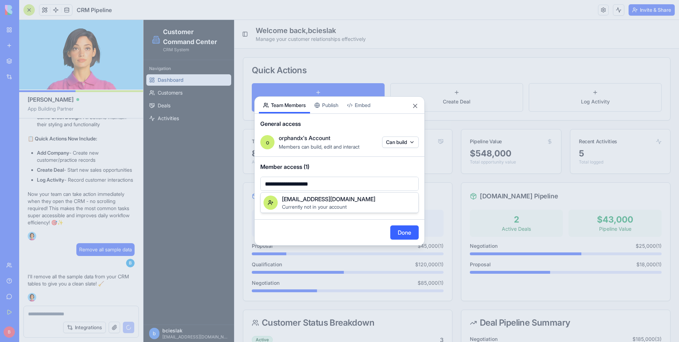
type input "**********"
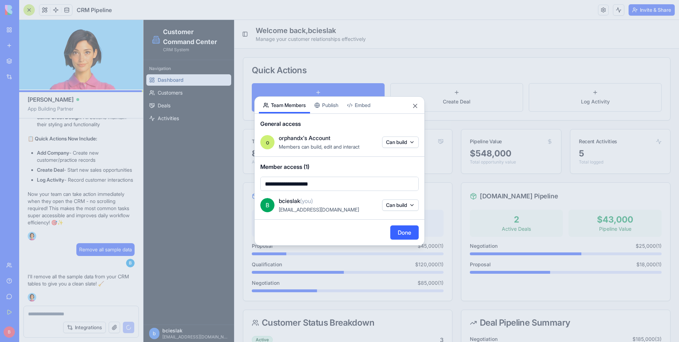
click at [342, 185] on body "BETA My Workspace New app Marketplace Integrations Recent CRM Pipeline AI Logo …" at bounding box center [339, 171] width 679 height 342
click at [345, 199] on span "kwilson@orphandx.com" at bounding box center [328, 199] width 93 height 9
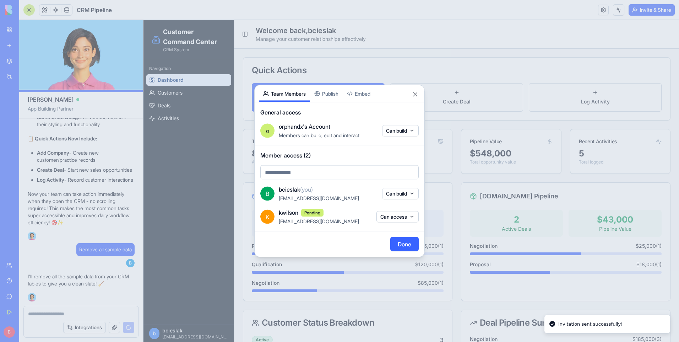
click at [415, 220] on button "Can access" at bounding box center [398, 216] width 42 height 11
click at [404, 232] on div "Can access" at bounding box center [396, 230] width 53 height 11
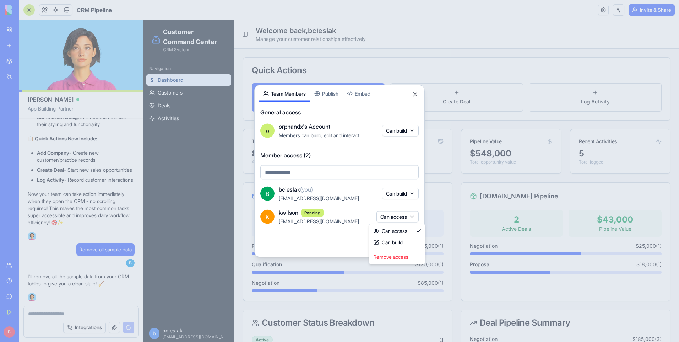
click at [327, 232] on div at bounding box center [339, 171] width 679 height 342
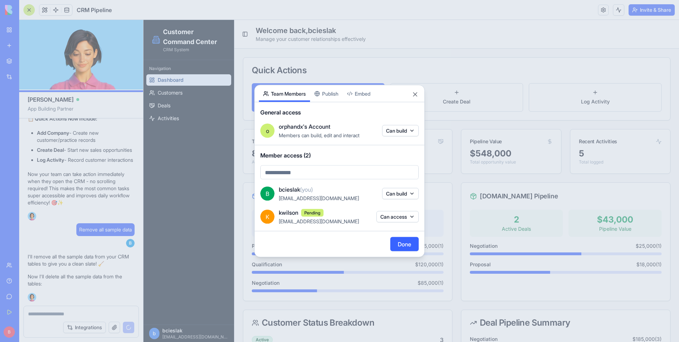
click at [396, 247] on button "Done" at bounding box center [404, 244] width 28 height 14
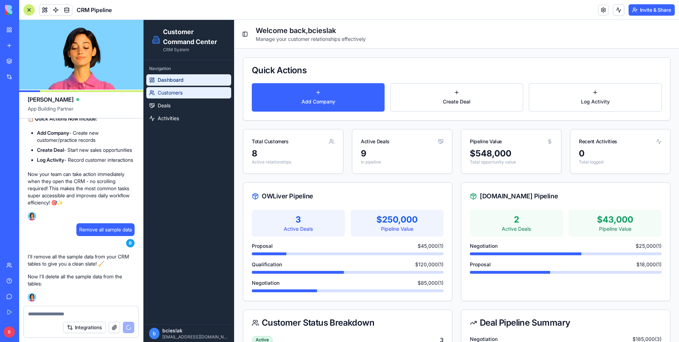
click at [182, 97] on link "Customers" at bounding box center [188, 92] width 85 height 11
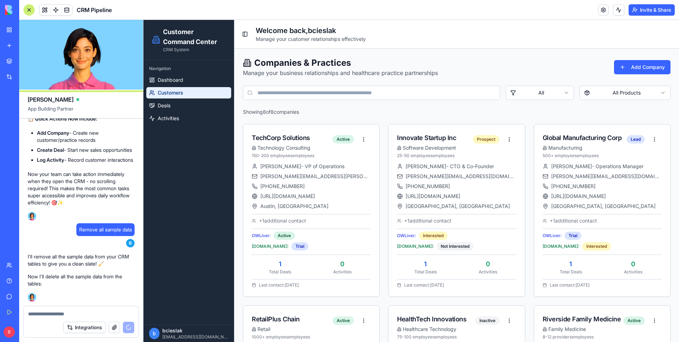
click at [190, 80] on link "Dashboard" at bounding box center [188, 79] width 85 height 11
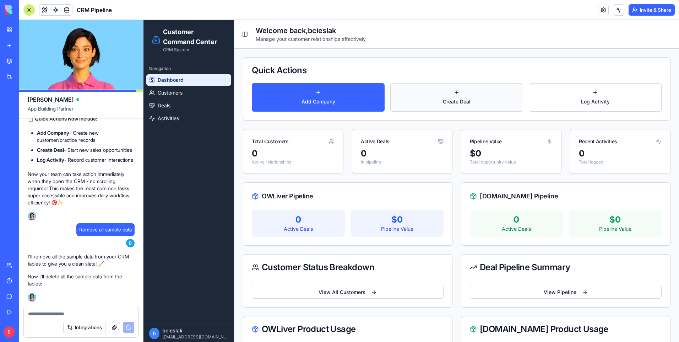
click at [461, 96] on button "Create Deal" at bounding box center [456, 97] width 133 height 28
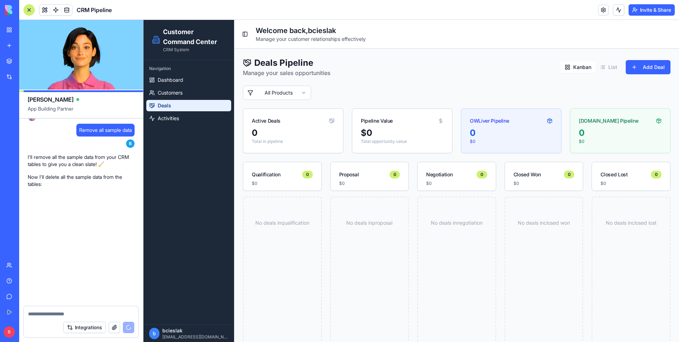
scroll to position [3300, 0]
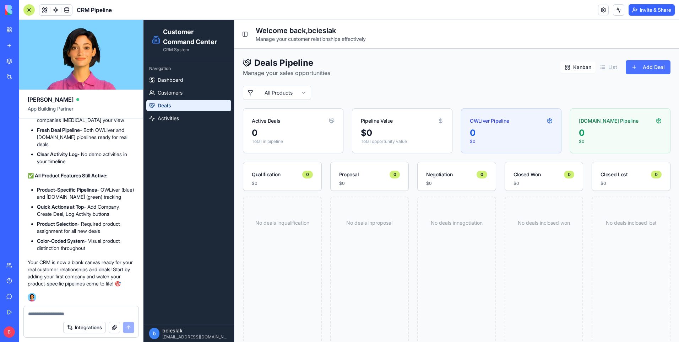
click at [655, 67] on button "Add Deal" at bounding box center [648, 67] width 45 height 14
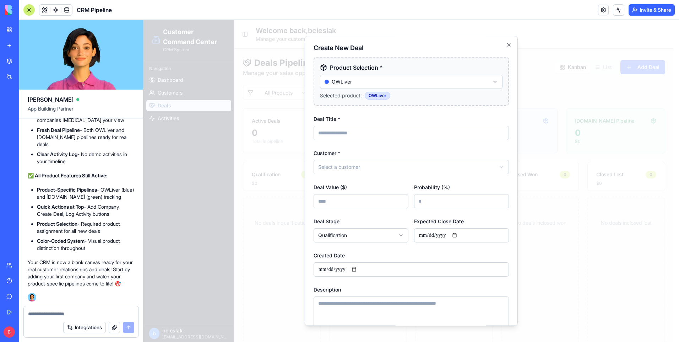
click at [374, 134] on input "Deal Title *" at bounding box center [411, 133] width 195 height 14
click at [374, 163] on body "**********" at bounding box center [409, 201] width 530 height 363
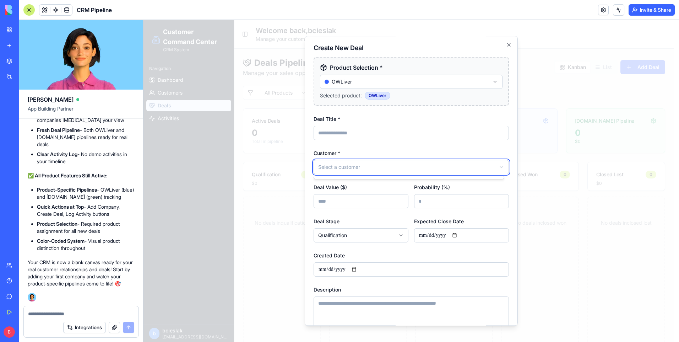
click at [370, 166] on body "**********" at bounding box center [409, 201] width 530 height 363
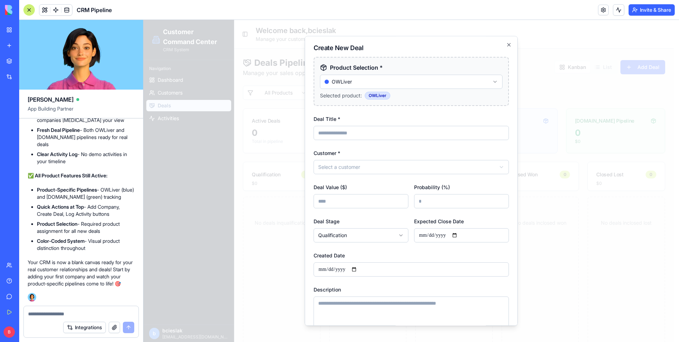
click at [370, 166] on body "**********" at bounding box center [409, 201] width 530 height 363
click at [503, 44] on body "**********" at bounding box center [409, 201] width 530 height 363
click at [506, 47] on icon "button" at bounding box center [509, 45] width 6 height 6
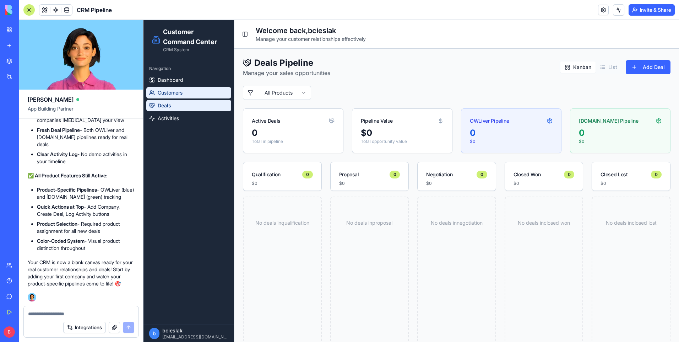
click at [201, 91] on link "Customers" at bounding box center [188, 92] width 85 height 11
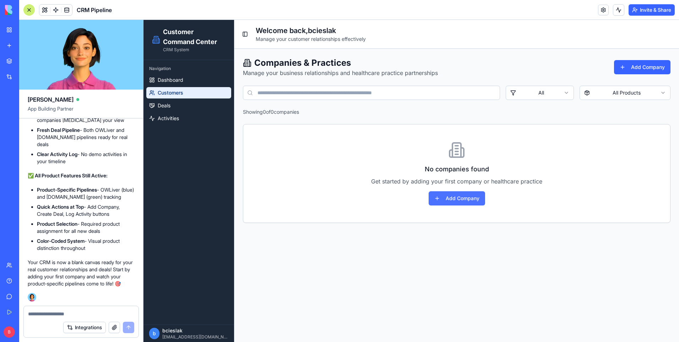
click at [475, 197] on button "Add Company" at bounding box center [457, 198] width 56 height 14
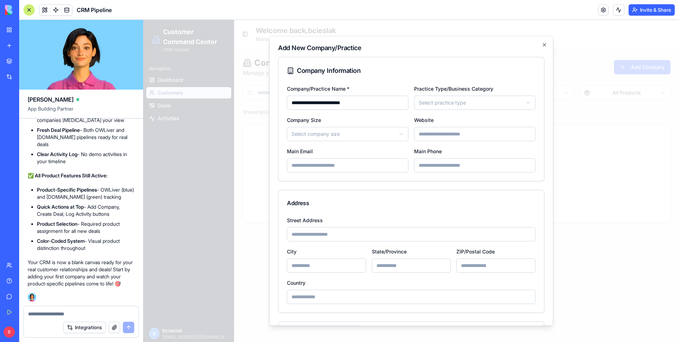
type input "**********"
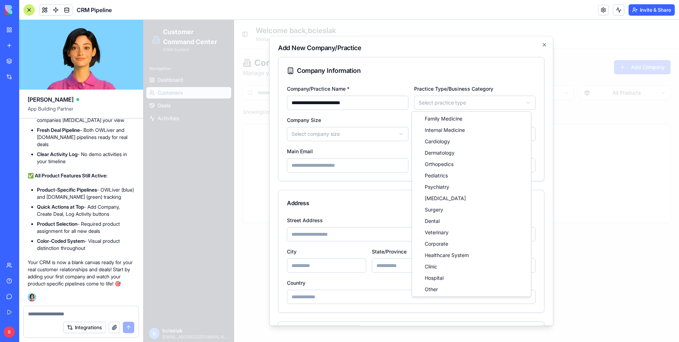
click at [445, 103] on body "**********" at bounding box center [412, 181] width 536 height 322
click at [433, 66] on body "**********" at bounding box center [412, 181] width 536 height 322
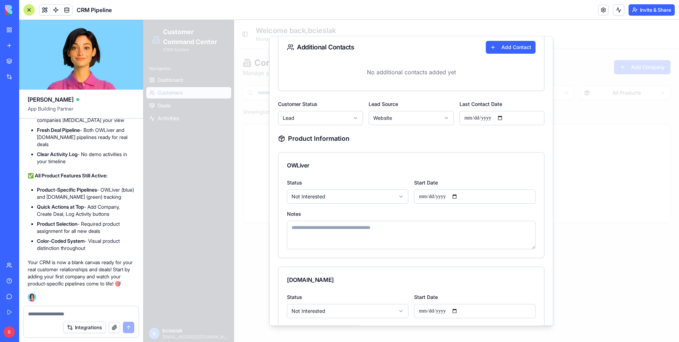
scroll to position [462, 0]
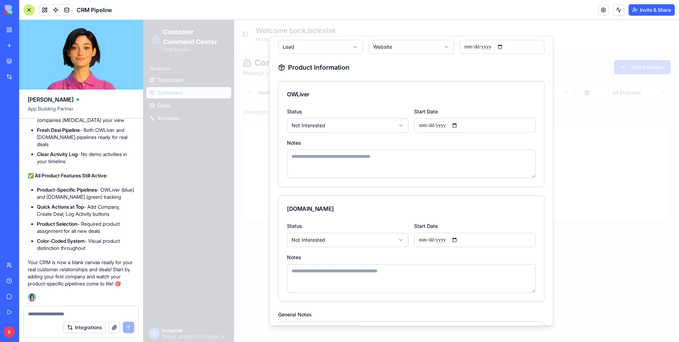
click at [399, 123] on body "**********" at bounding box center [412, 181] width 536 height 322
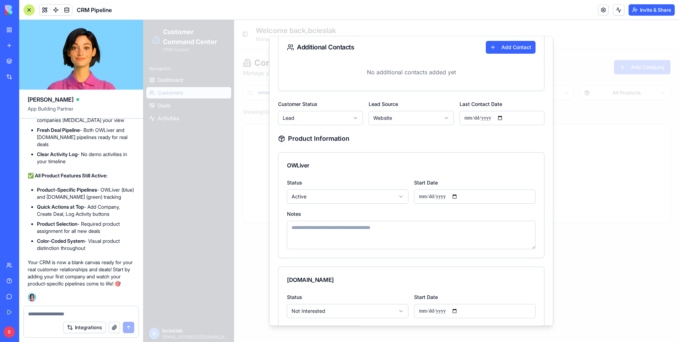
click at [351, 116] on body "**********" at bounding box center [412, 181] width 536 height 322
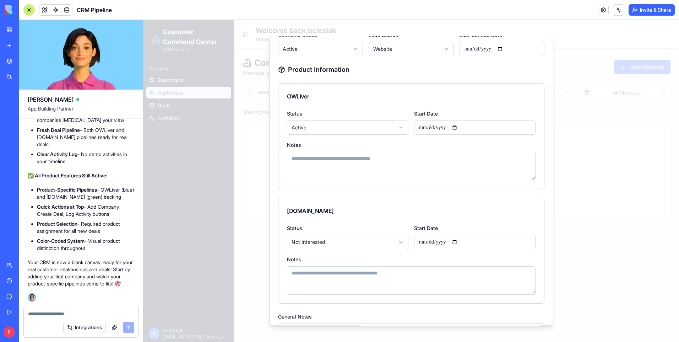
scroll to position [530, 0]
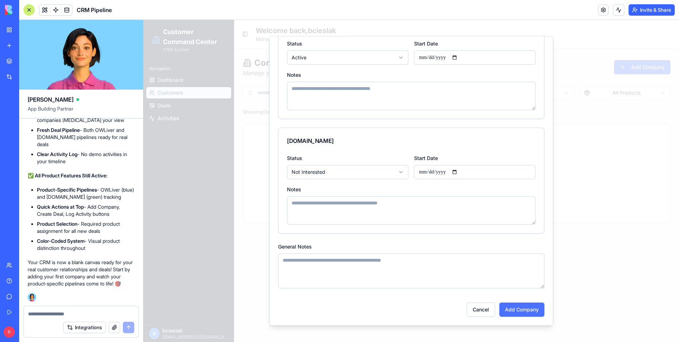
click at [504, 304] on button "Add Company" at bounding box center [521, 309] width 45 height 14
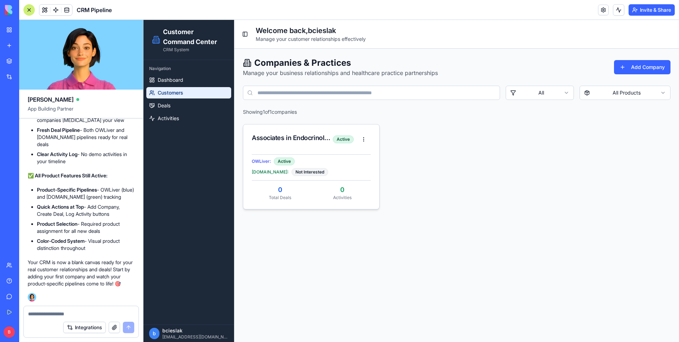
click at [288, 194] on div "0" at bounding box center [280, 190] width 57 height 10
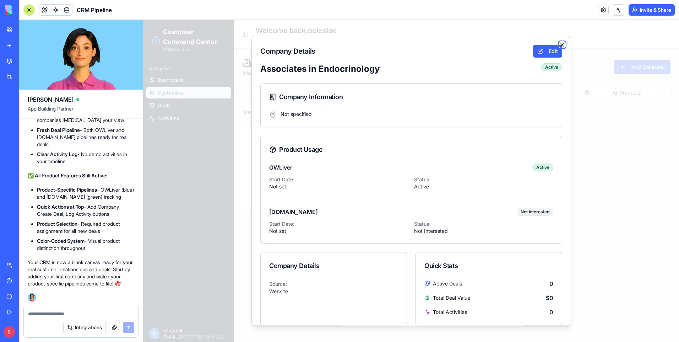
click at [559, 43] on icon "button" at bounding box center [562, 45] width 6 height 6
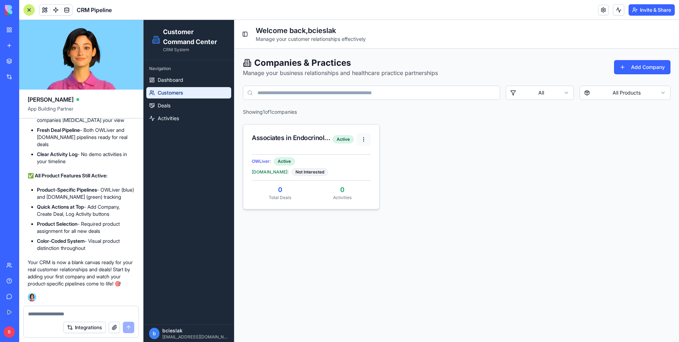
click at [363, 139] on html "Customer Command Center CRM System Navigation Dashboard Customers Deals Activit…" at bounding box center [412, 181] width 536 height 322
click at [319, 178] on div "Create OWLiver Deal" at bounding box center [338, 180] width 87 height 11
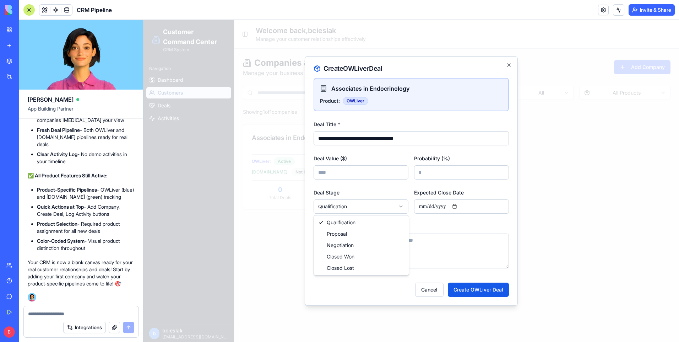
click at [404, 209] on body "**********" at bounding box center [412, 181] width 536 height 322
click at [460, 207] on input "Expected Close Date" at bounding box center [461, 206] width 95 height 14
type input "**********"
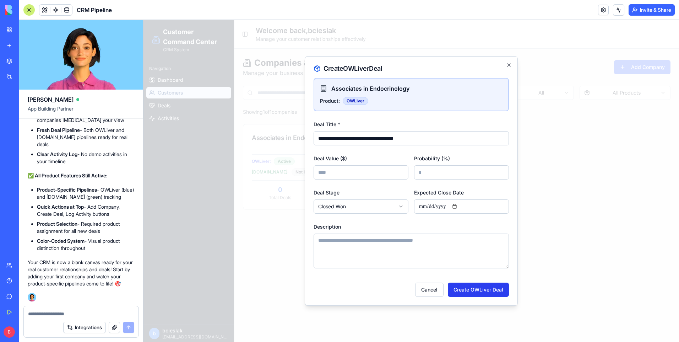
click at [480, 287] on button "Create OWLiver Deal" at bounding box center [478, 289] width 61 height 14
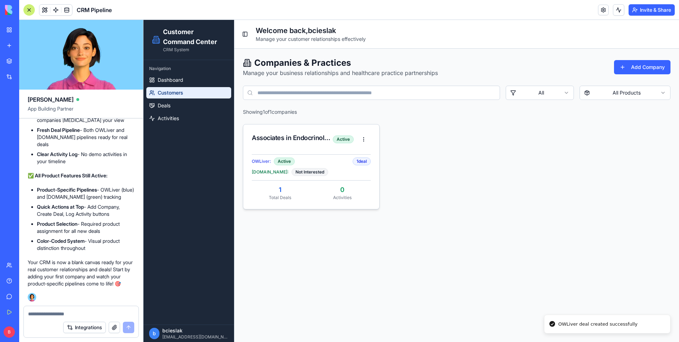
click at [359, 160] on div "1 deal" at bounding box center [362, 161] width 18 height 8
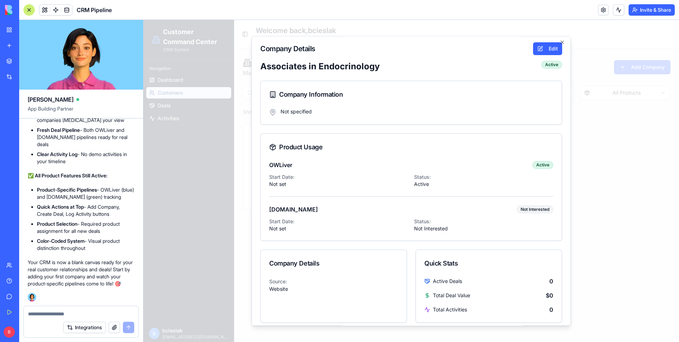
scroll to position [0, 0]
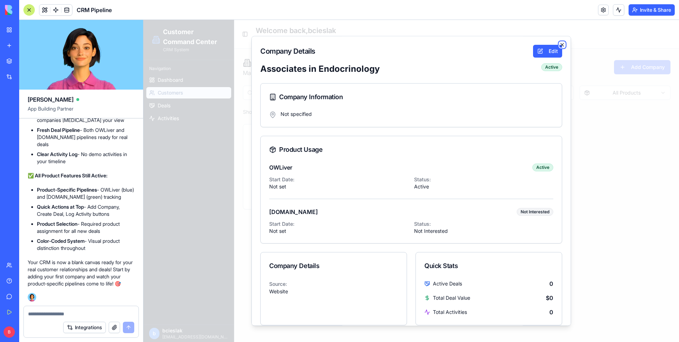
click at [559, 43] on icon "button" at bounding box center [562, 45] width 6 height 6
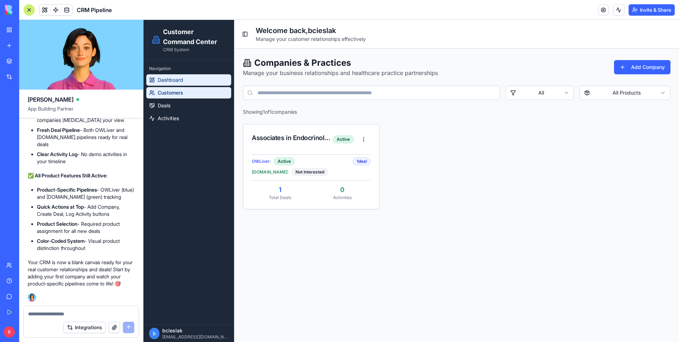
click at [202, 81] on link "Dashboard" at bounding box center [188, 79] width 85 height 11
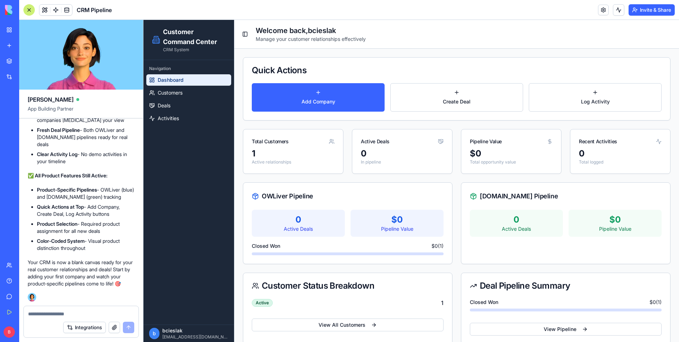
scroll to position [3193, 0]
click at [588, 10] on header "CRM Pipeline Invite & Share" at bounding box center [349, 10] width 660 height 20
click at [605, 10] on link at bounding box center [603, 10] width 11 height 11
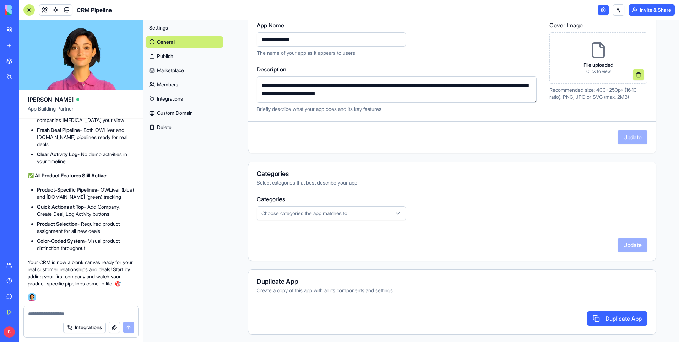
scroll to position [91, 0]
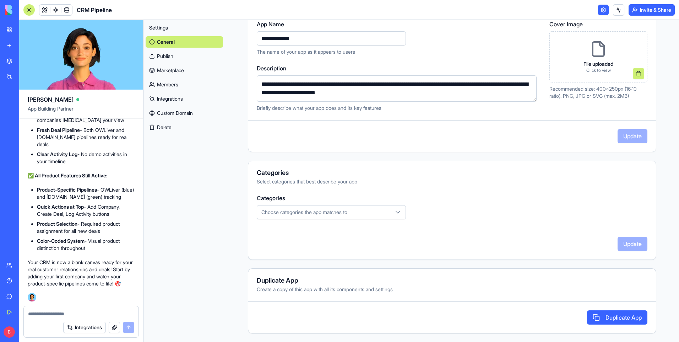
click at [171, 108] on link "Custom Domain" at bounding box center [184, 112] width 77 height 11
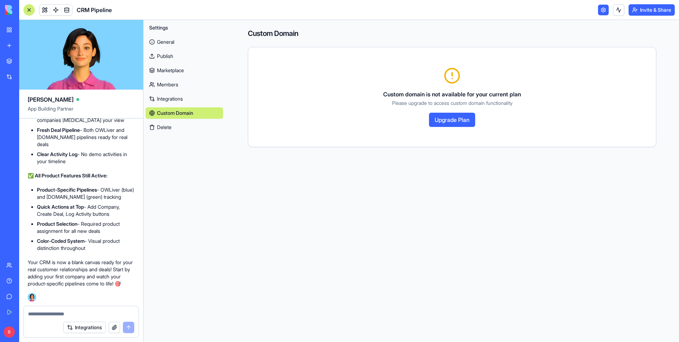
click at [184, 87] on link "Members" at bounding box center [184, 84] width 77 height 11
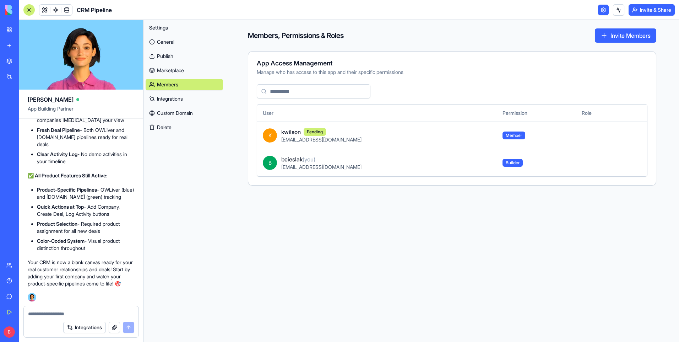
click at [192, 70] on link "Marketplace" at bounding box center [184, 70] width 77 height 11
click at [193, 59] on link "Publish" at bounding box center [184, 55] width 77 height 11
click at [169, 55] on link "Publish" at bounding box center [184, 55] width 77 height 11
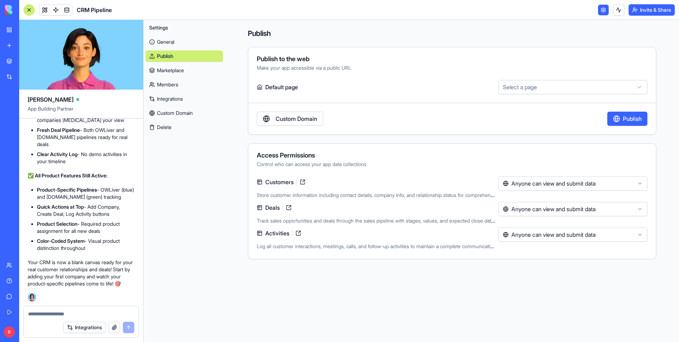
click at [184, 260] on div "Settings General Publish Marketplace Members Integrations Custom Domain Delete" at bounding box center [185, 181] width 82 height 322
click at [560, 87] on html "BETA My Workspace New app Marketplace Integrations Recent CRM Pipeline AI Logo …" at bounding box center [339, 171] width 679 height 342
select select "**********"
click at [543, 187] on html "BETA My Workspace New app Marketplace Integrations Recent CRM Pipeline AI Logo …" at bounding box center [339, 171] width 679 height 342
click at [516, 145] on html "BETA My Workspace New app Marketplace Integrations Recent CRM Pipeline AI Logo …" at bounding box center [339, 171] width 679 height 342
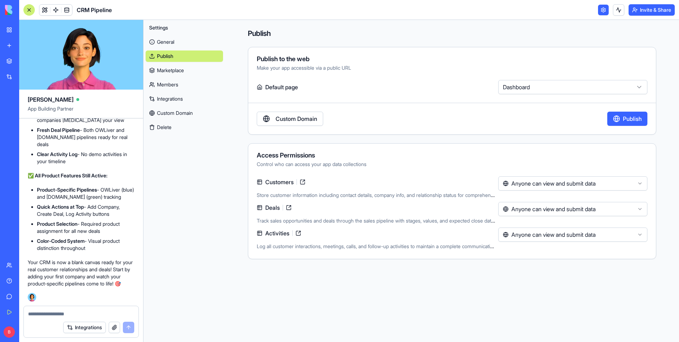
click at [174, 43] on link "General" at bounding box center [184, 41] width 77 height 11
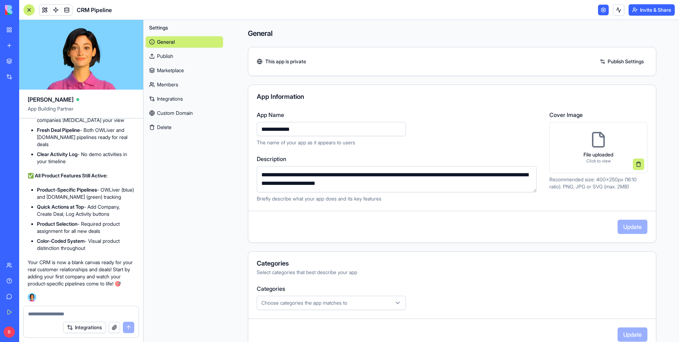
click at [5, 223] on div "Marketplace Integrations Recent CRM Pipeline AI Logo Generator Feedback Form TRY" at bounding box center [9, 155] width 15 height 202
click at [10, 238] on div "Marketplace Integrations Recent CRM Pipeline AI Logo Generator Feedback Form TRY" at bounding box center [9, 155] width 15 height 202
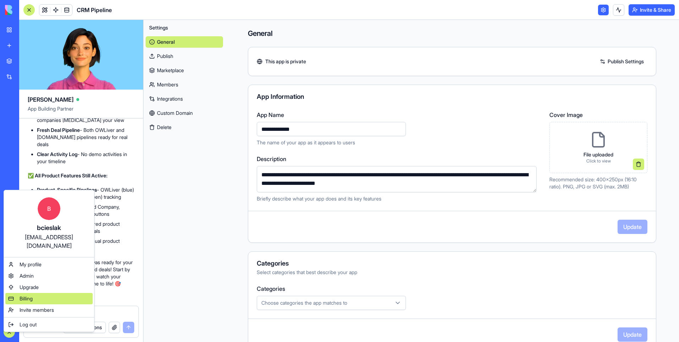
click at [45, 293] on div "Billing" at bounding box center [48, 298] width 87 height 11
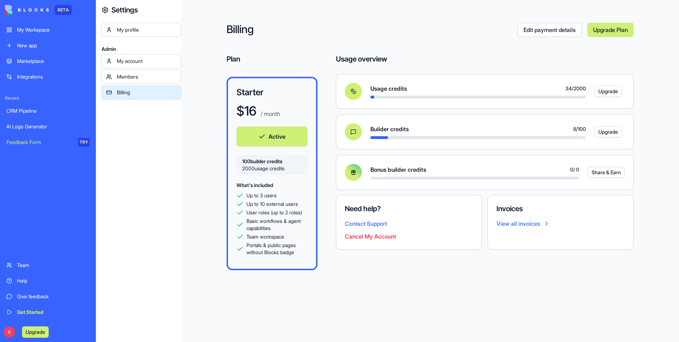
click at [502, 224] on link "View all invoices" at bounding box center [561, 223] width 128 height 9
click at [44, 110] on div "CRM Pipeline" at bounding box center [47, 110] width 83 height 7
click at [44, 141] on div "Feedback Form" at bounding box center [39, 142] width 67 height 7
click at [216, 199] on div "Billing Edit payment details Upgrade Plan Plan Starter $ 16 / month Active 100 …" at bounding box center [430, 171] width 498 height 342
